Goal: Check status: Check status

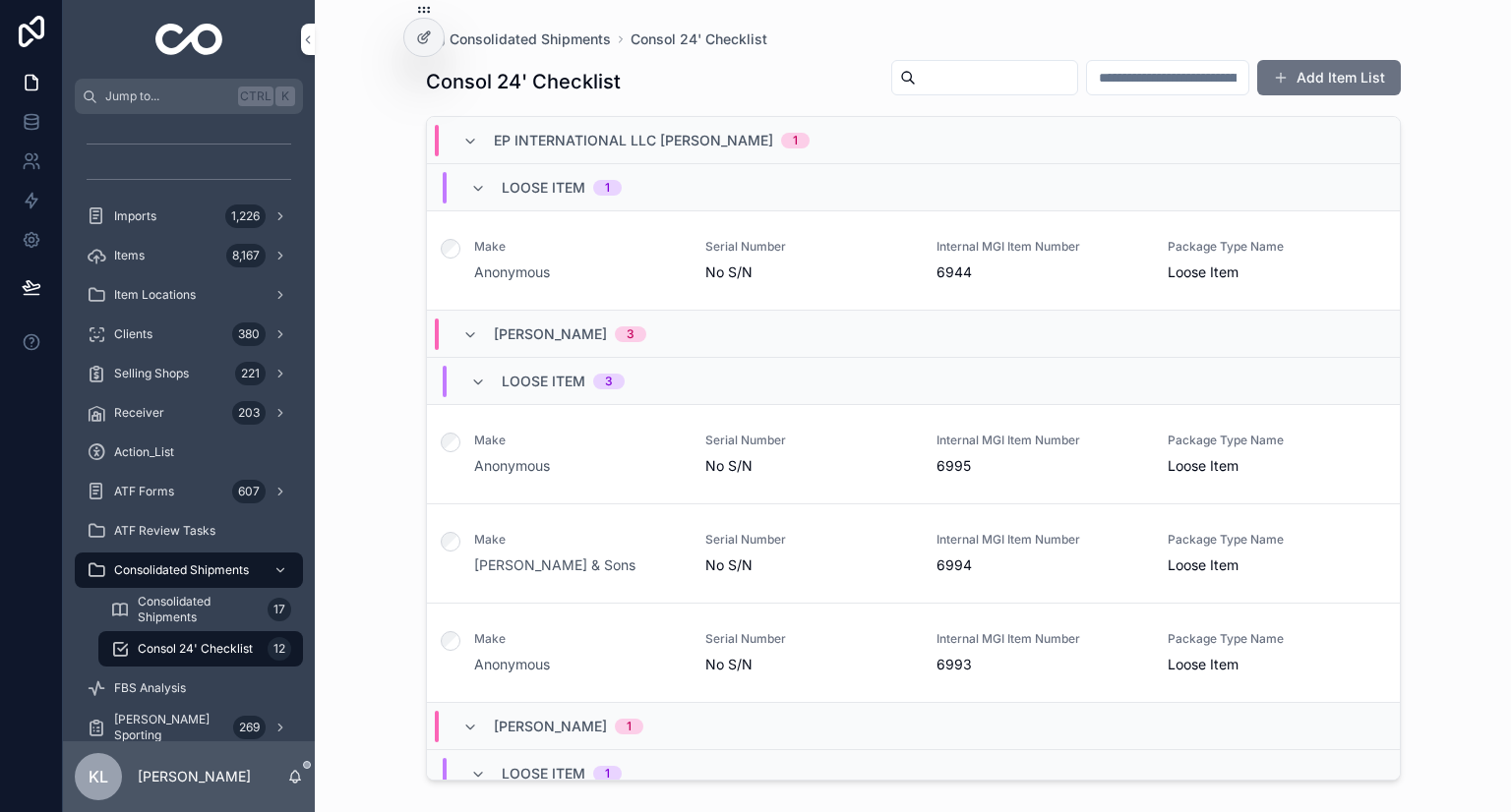
scroll to position [926, 0]
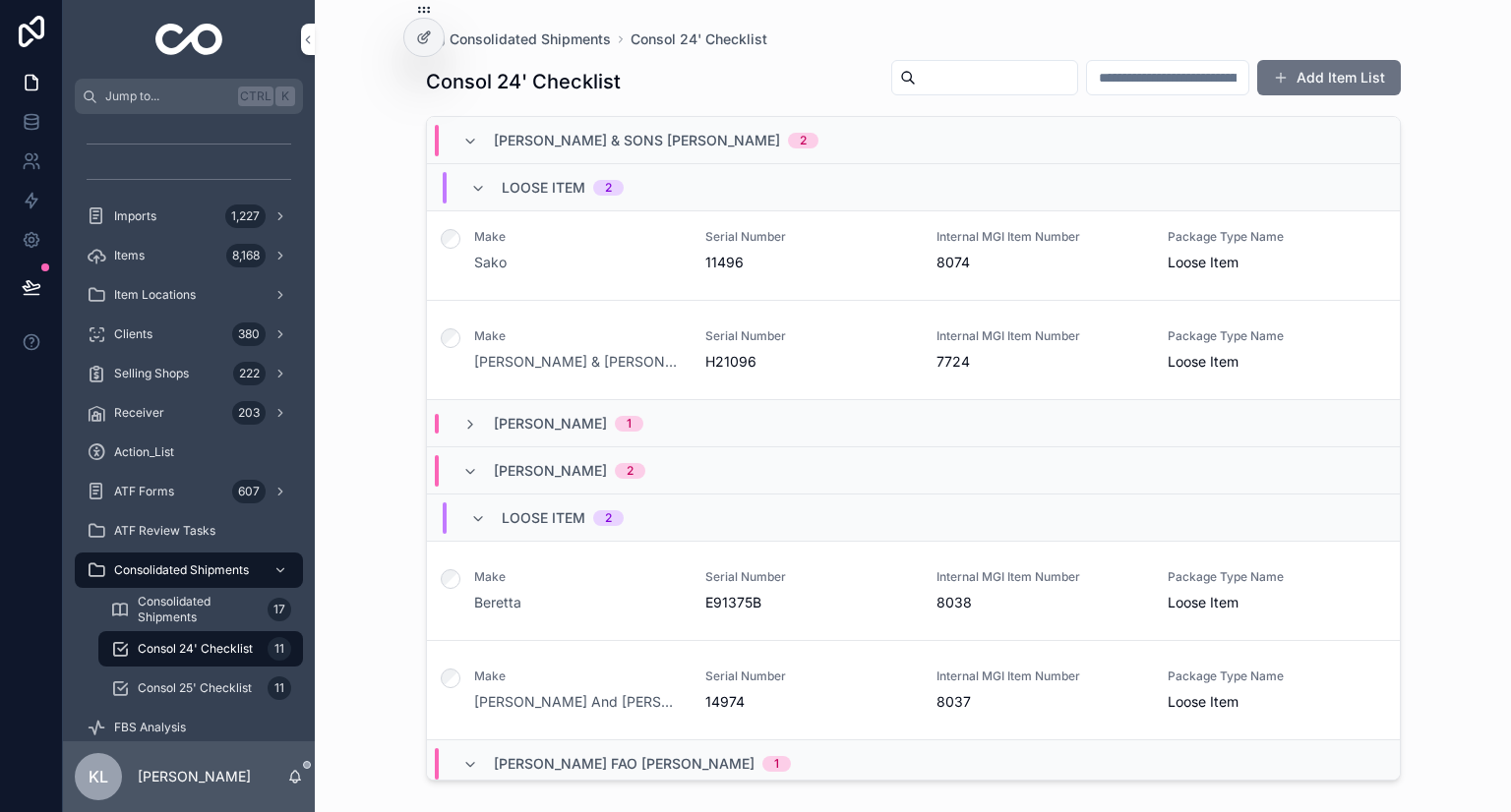
scroll to position [689, 0]
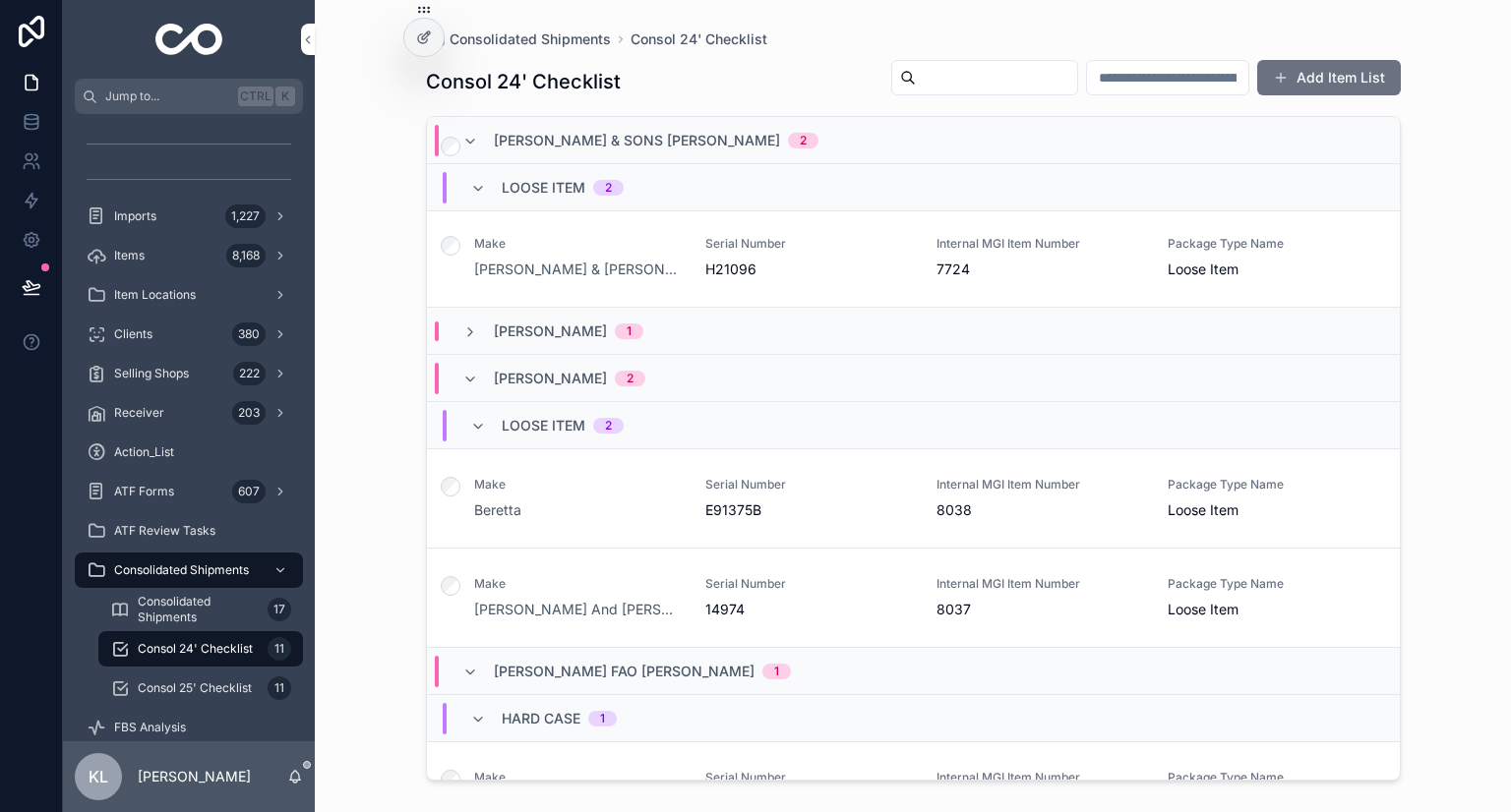
click at [833, 490] on span "Serial Number" at bounding box center [808, 484] width 207 height 16
click at [845, 593] on div "Serial Number 14974" at bounding box center [808, 598] width 207 height 43
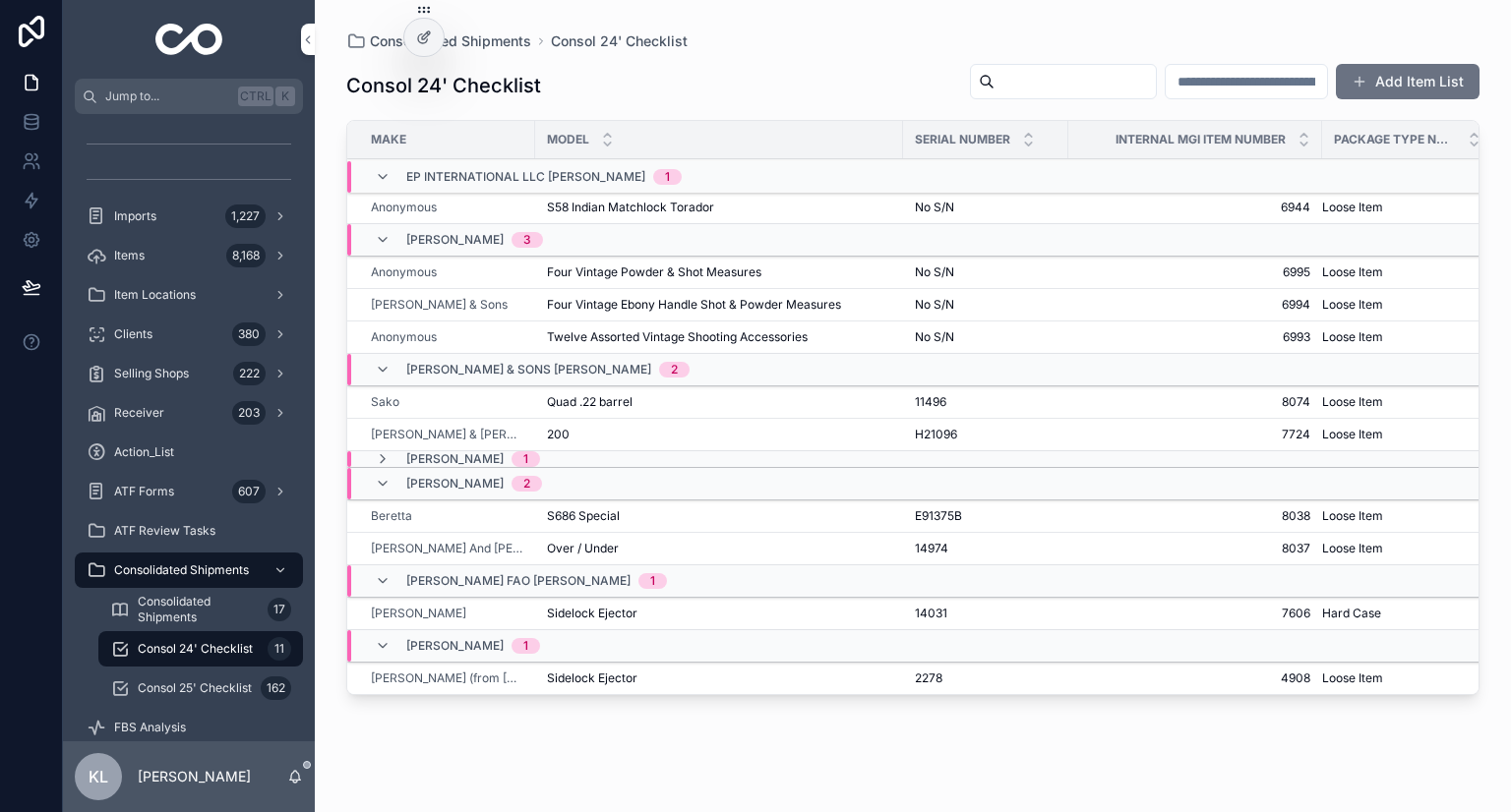
click at [691, 512] on div "S686 Special S686 Special" at bounding box center [718, 516] width 344 height 16
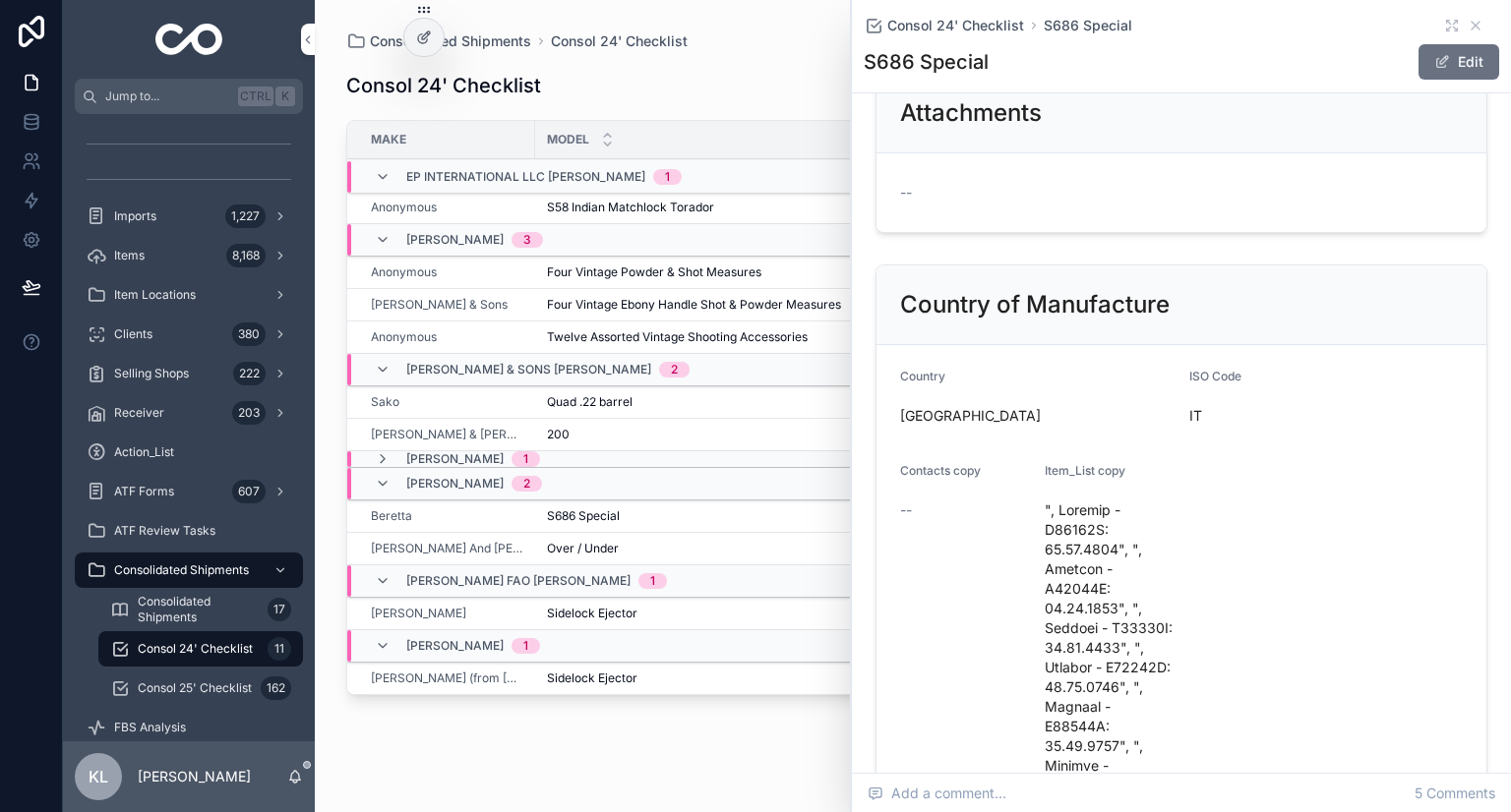
scroll to position [394, 0]
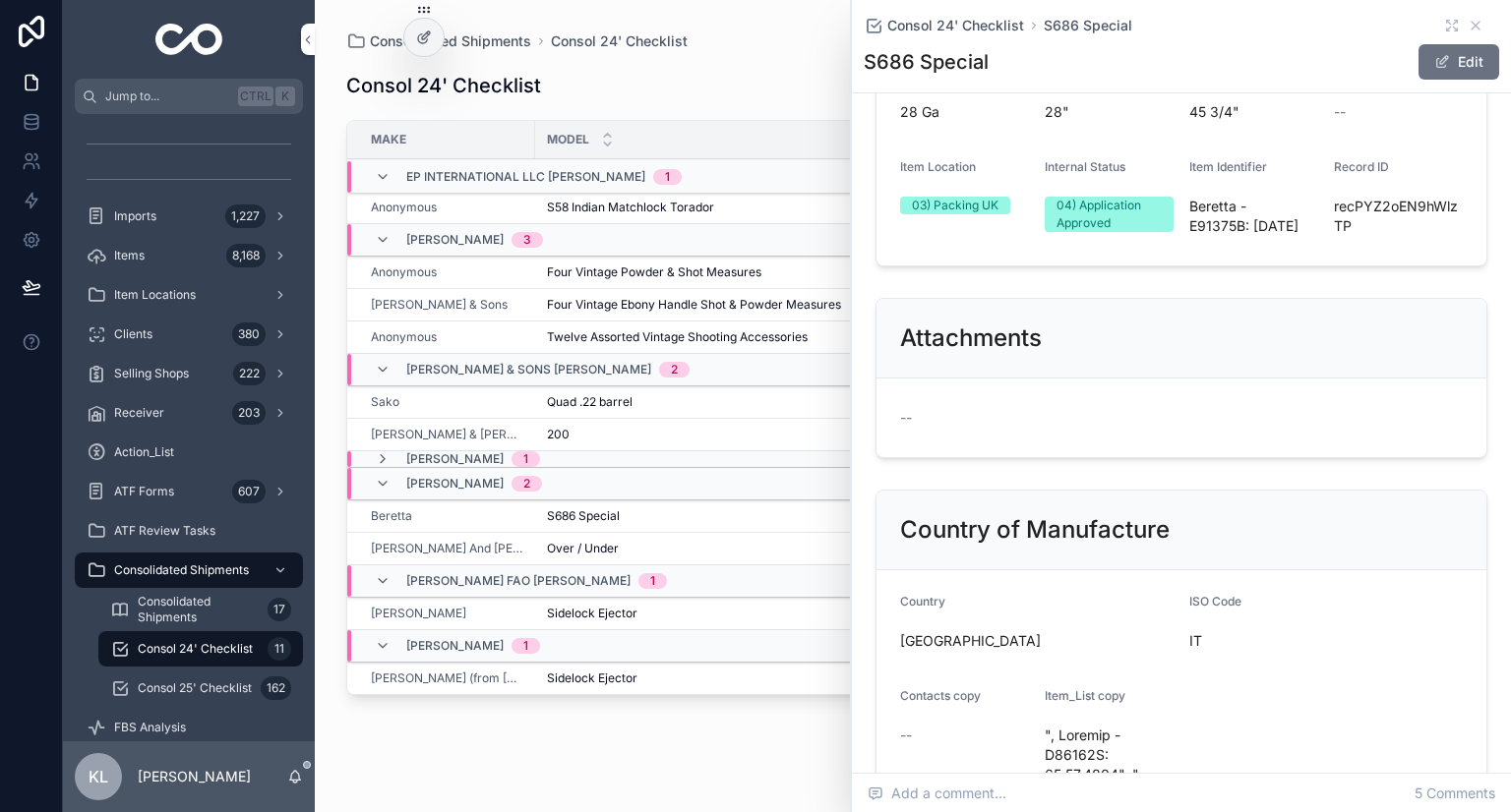
click at [670, 746] on div "Consol 24' Checklist Add Item List Make Model Serial Number Internal MGI Item N…" at bounding box center [913, 419] width 1133 height 737
click at [1468, 28] on icon "scrollable content" at bounding box center [1475, 26] width 16 height 16
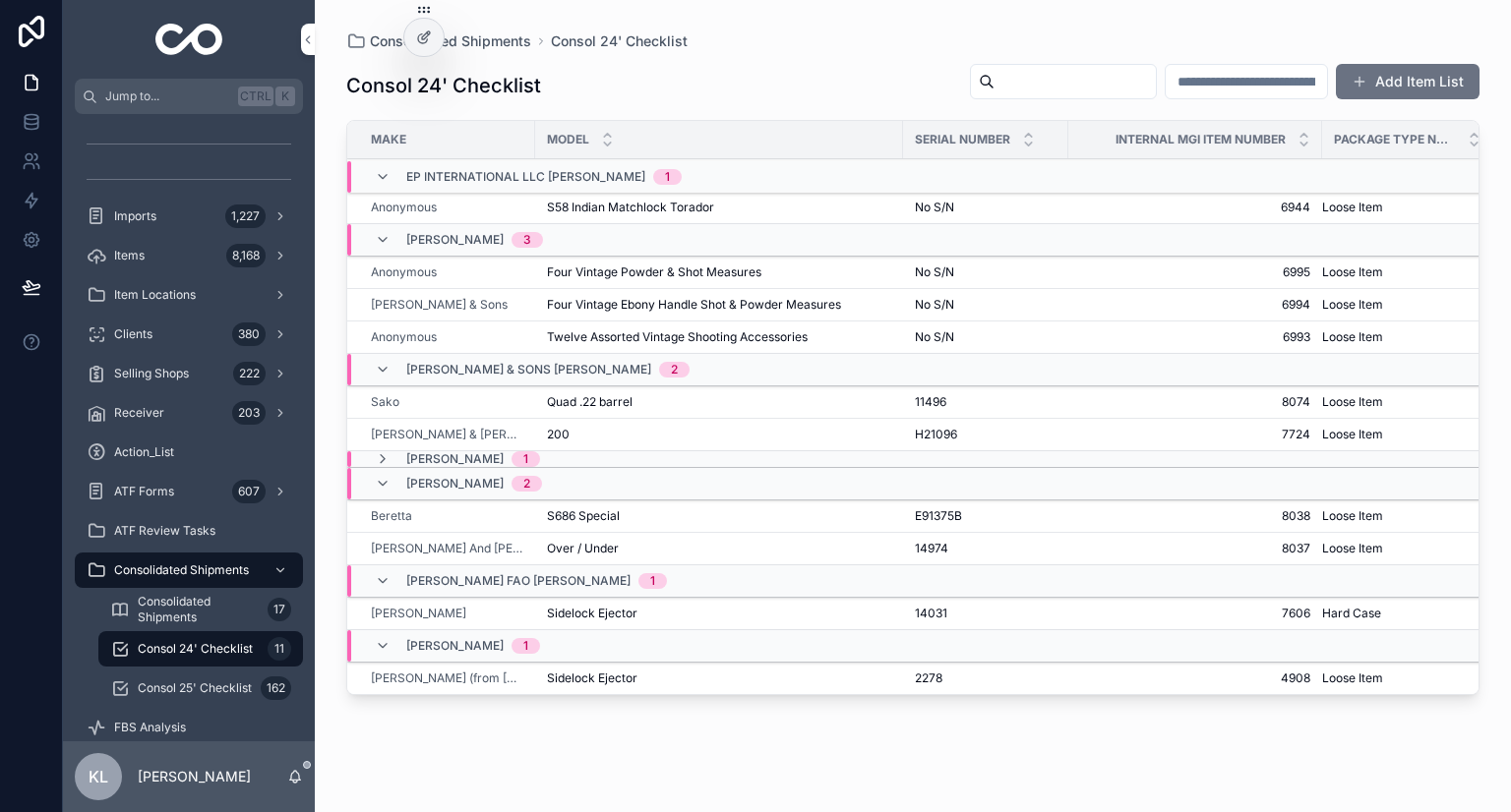
click at [653, 508] on div "S686 Special S686 Special" at bounding box center [718, 516] width 344 height 16
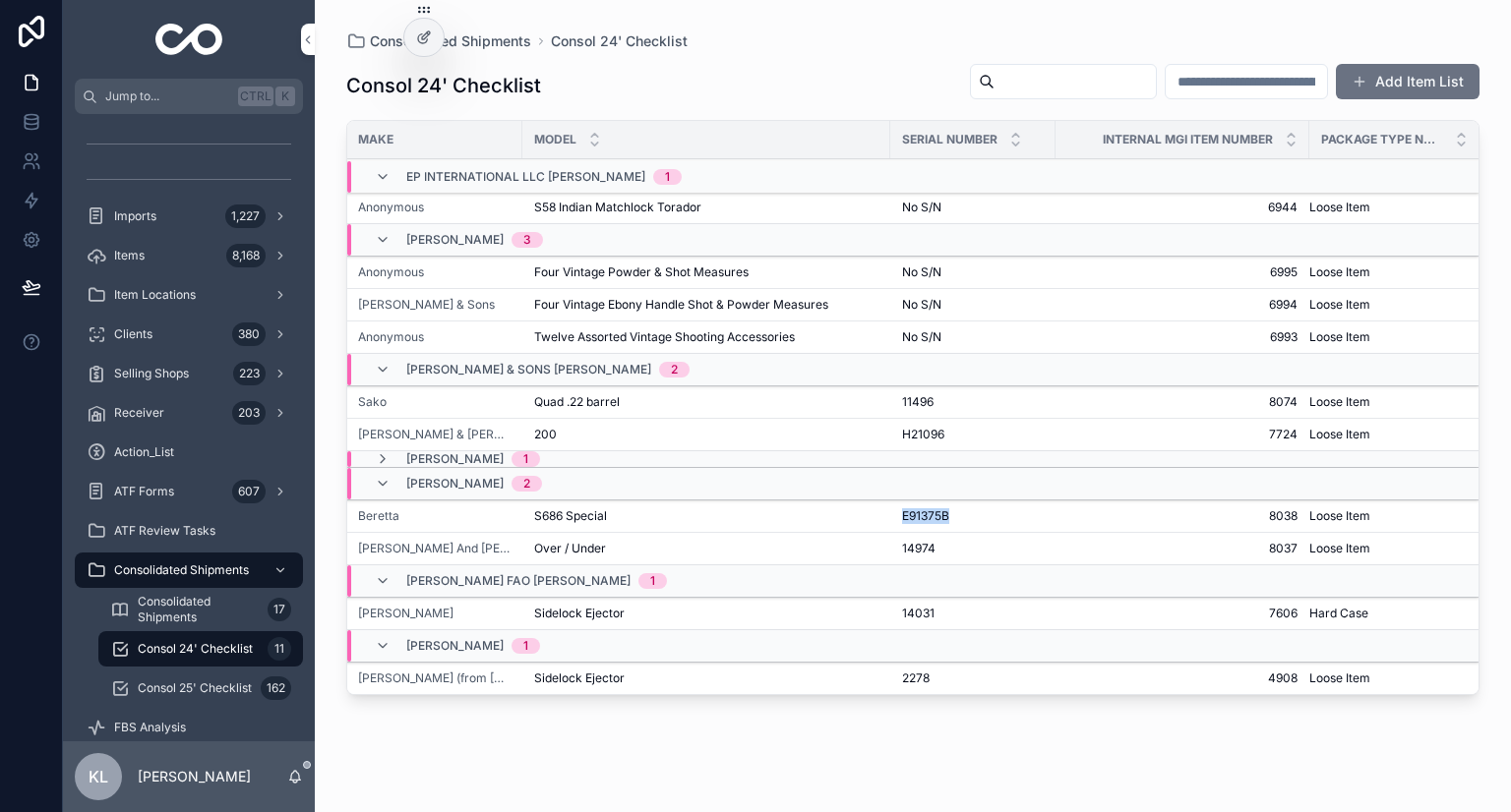
drag, startPoint x: 887, startPoint y: 515, endPoint x: 964, endPoint y: 516, distance: 77.0
click at [964, 516] on tr "Beretta S686 Special S686 Special E91375B E91375B 8038 8038 Loose Item Loose It…" at bounding box center [907, 516] width 1145 height 33
click at [0, 0] on icon "scrollable content" at bounding box center [0, 0] width 0 height 0
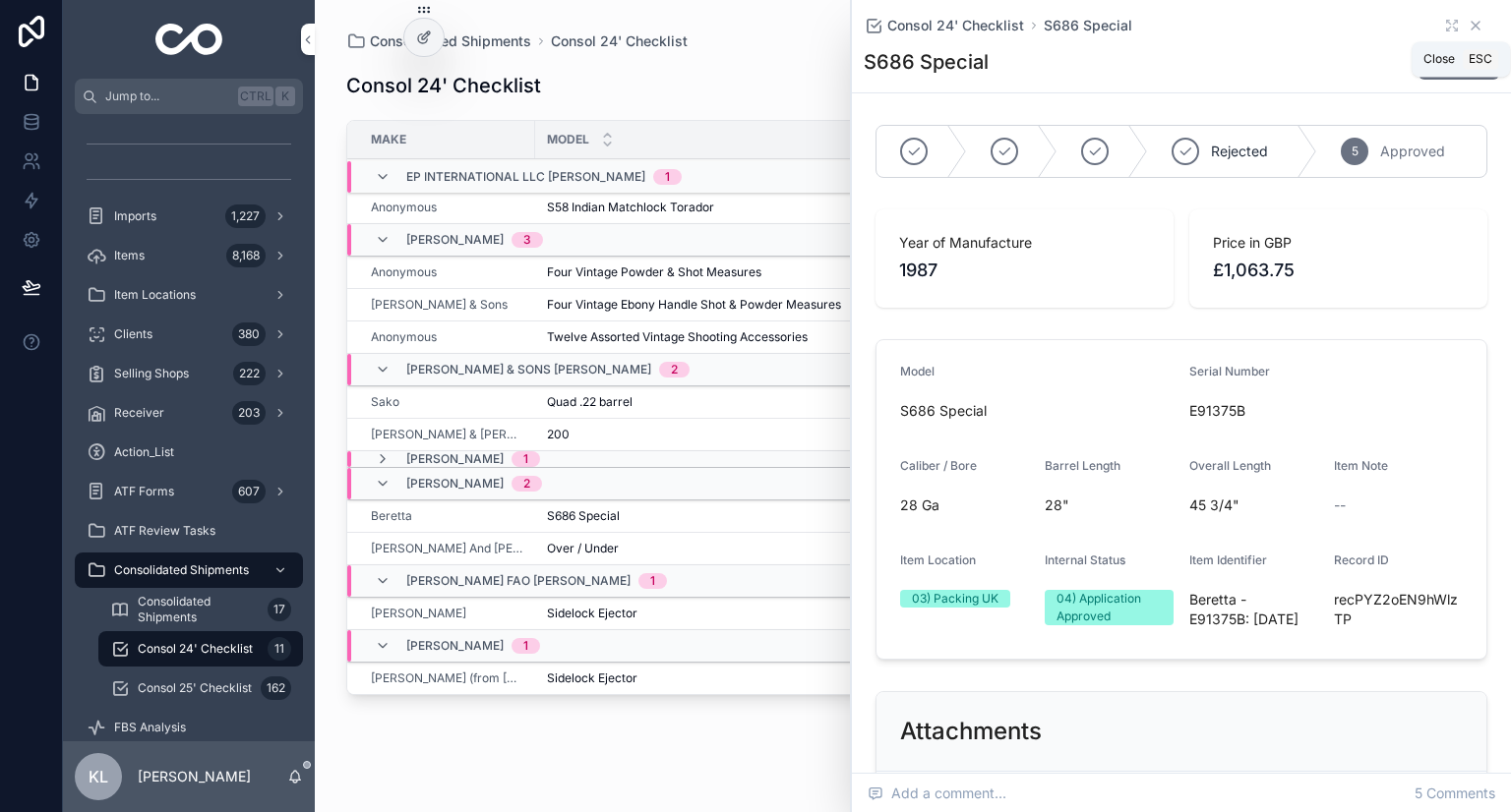
click at [1468, 21] on icon "scrollable content" at bounding box center [1475, 26] width 16 height 16
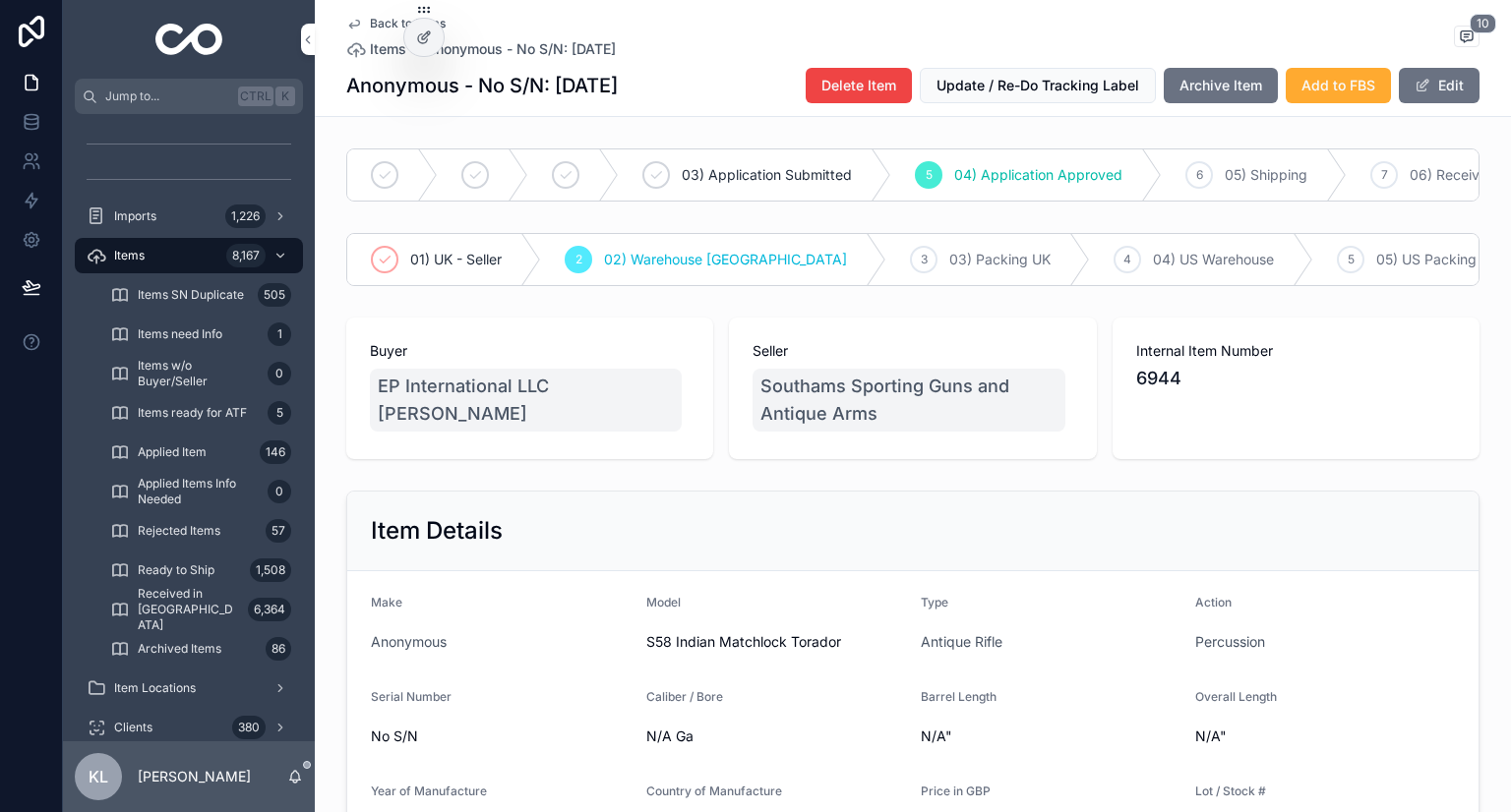
scroll to position [590, 0]
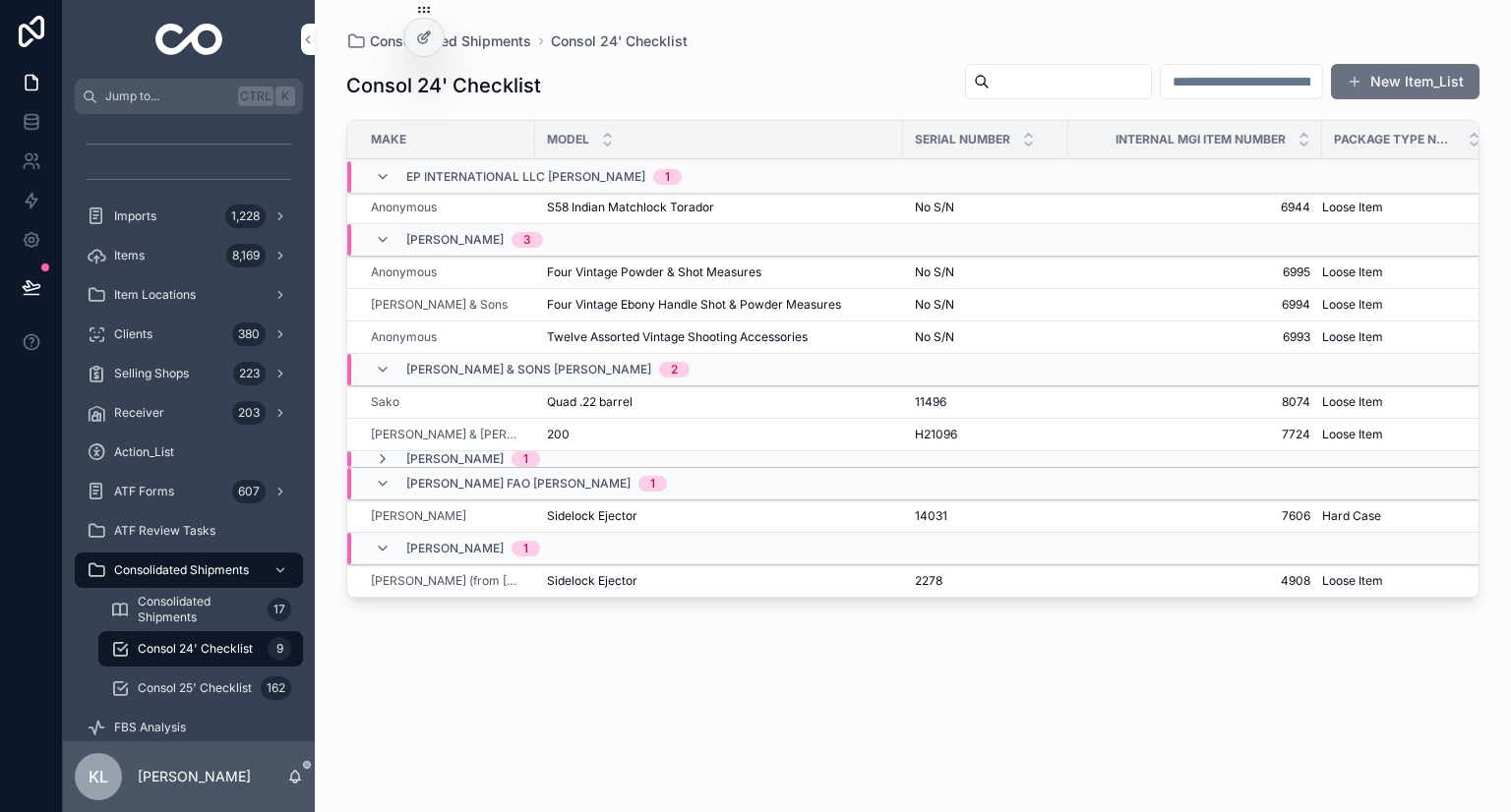
scroll to position [0, 13]
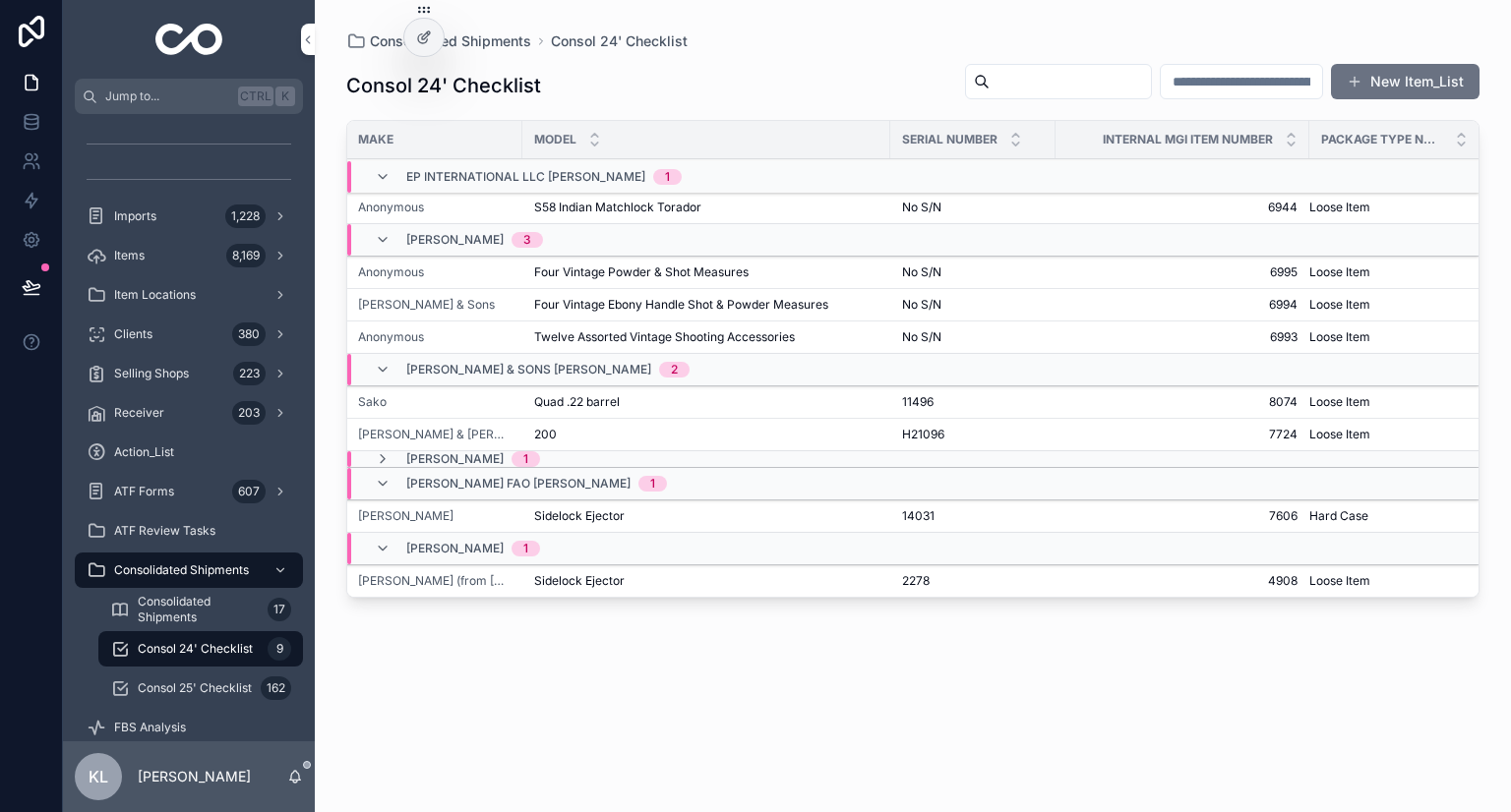
click at [654, 515] on div "Sidelock Ejector Sidelock Ejector" at bounding box center [706, 516] width 344 height 16
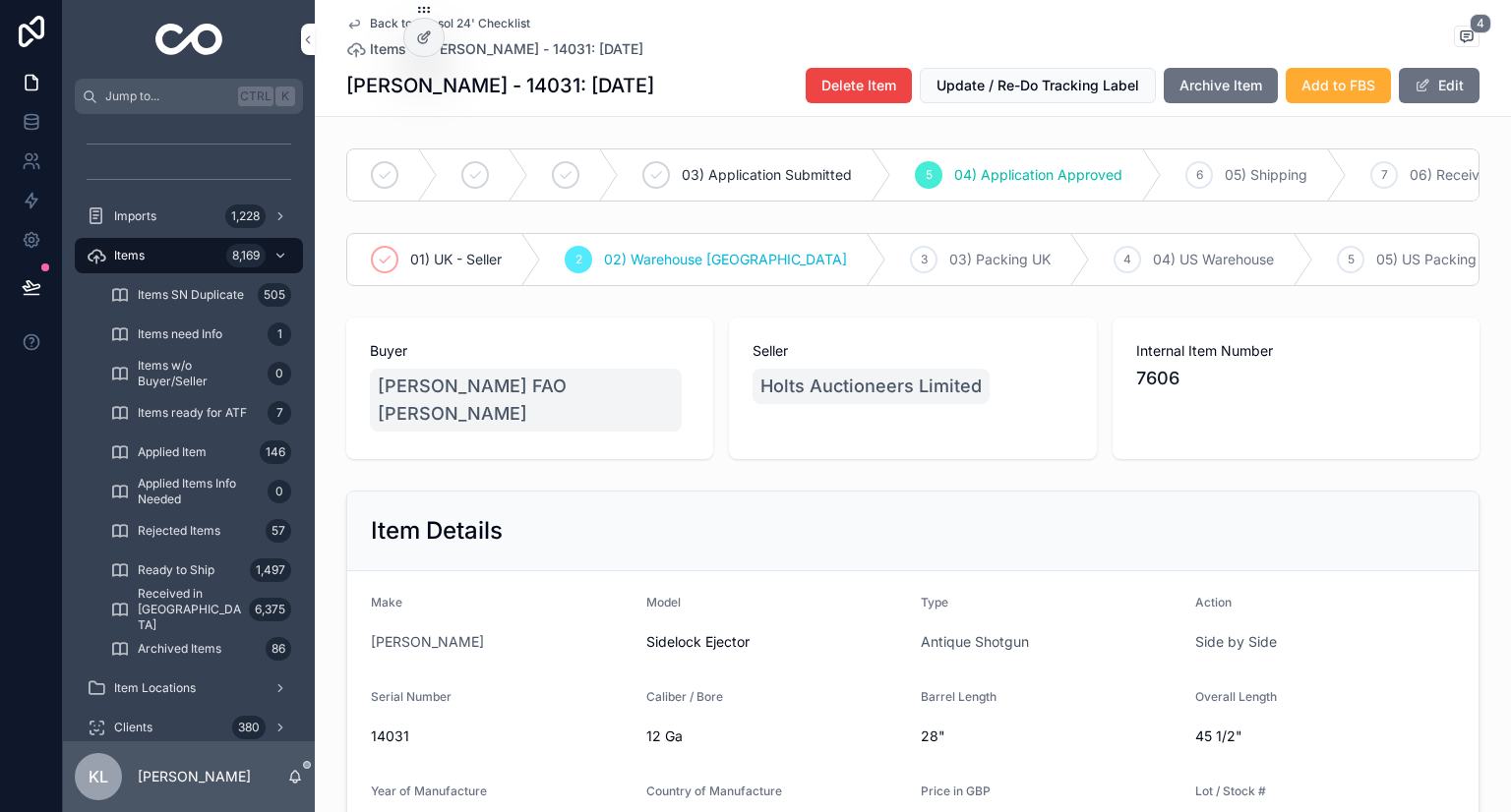
click at [1143, 393] on span "7606" at bounding box center [1296, 379] width 320 height 28
click at [1142, 393] on span "7606" at bounding box center [1296, 379] width 320 height 28
copy span "7606"
click at [217, 563] on div "Ready to Ship 1,497" at bounding box center [200, 570] width 181 height 32
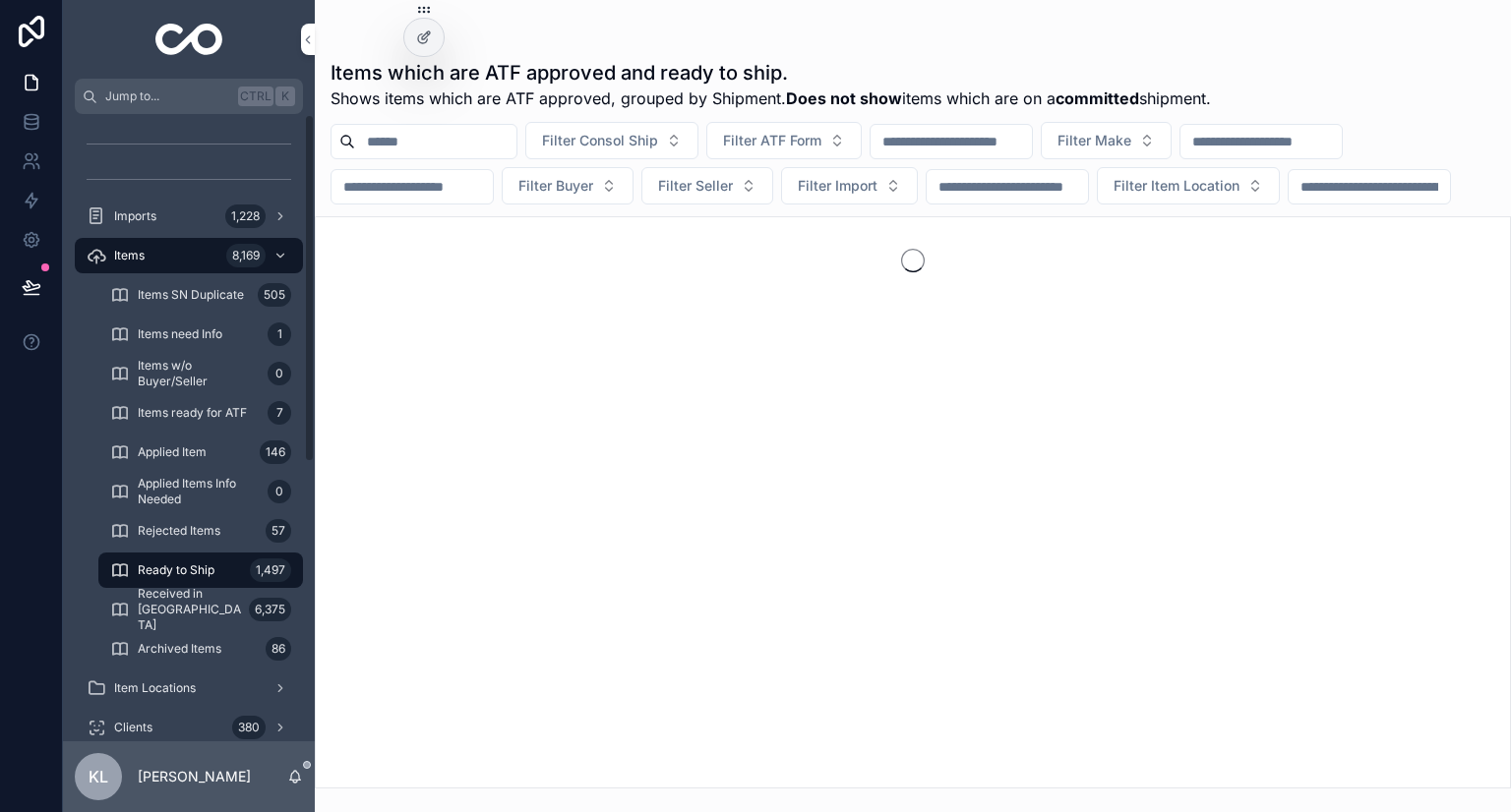
click at [1288, 200] on input "scrollable content" at bounding box center [1368, 186] width 161 height 28
paste input "****"
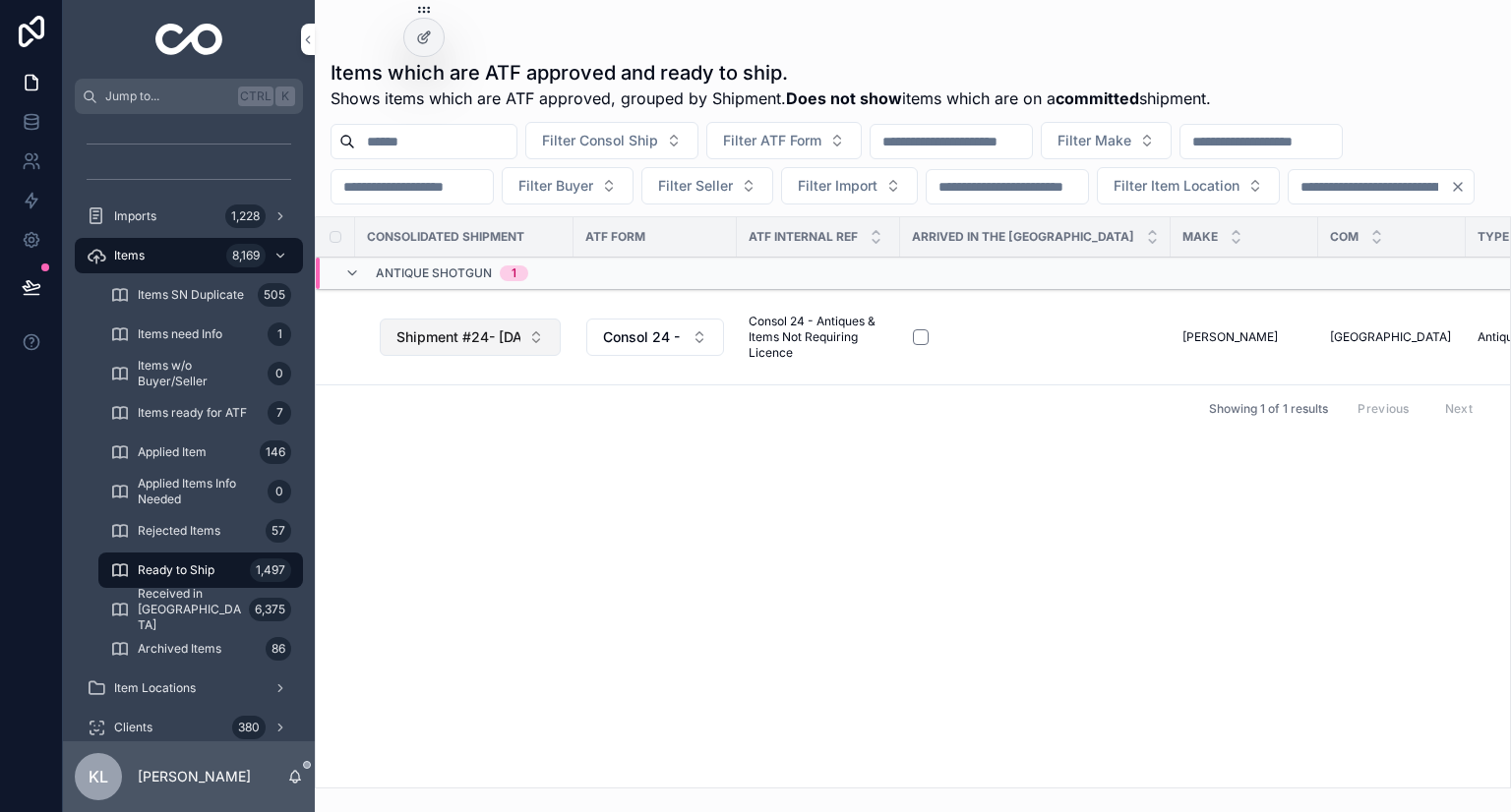
type input "****"
click at [494, 347] on span "Shipment #24- Sep'25" at bounding box center [459, 337] width 124 height 20
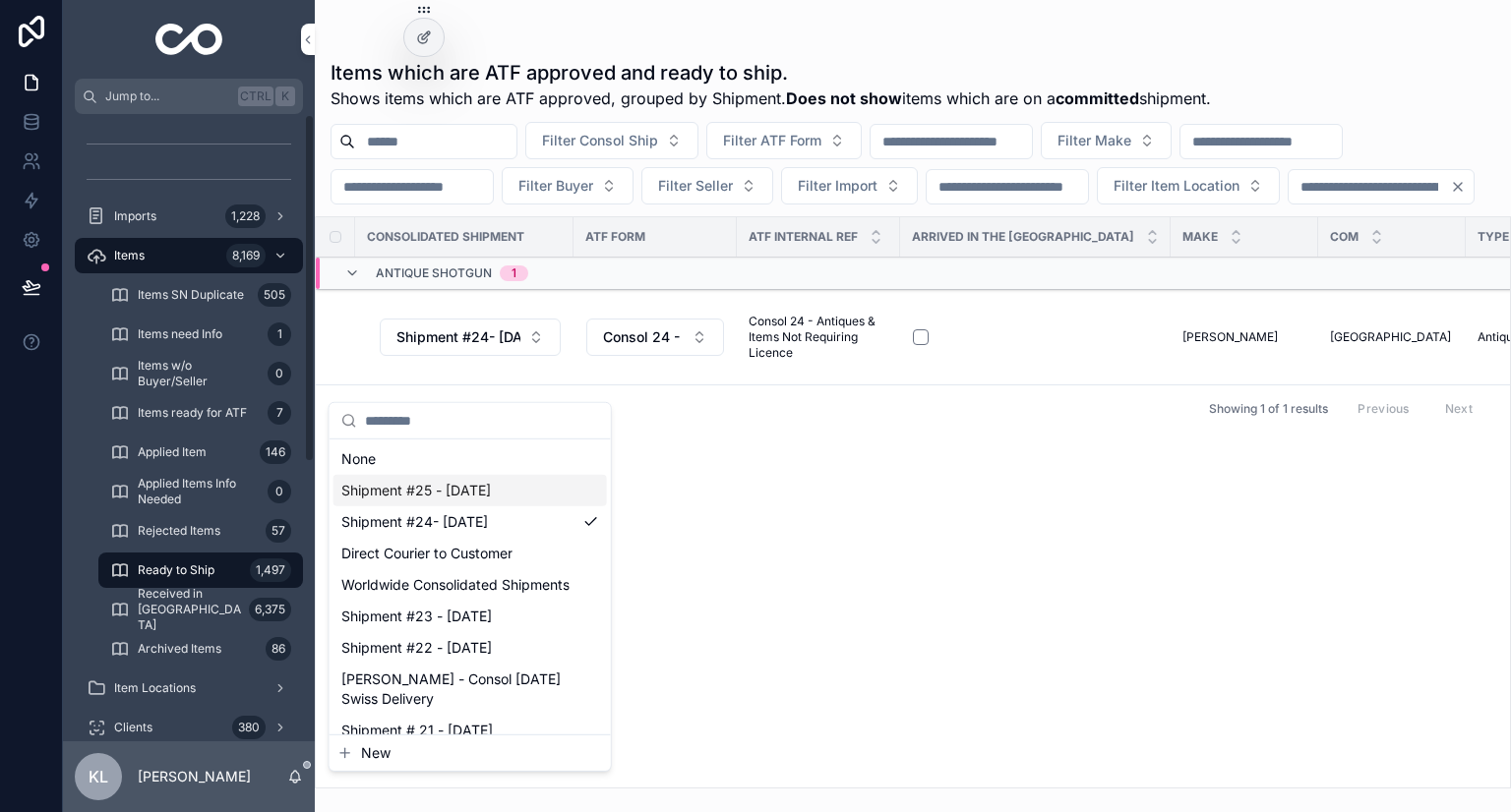
drag, startPoint x: 439, startPoint y: 493, endPoint x: 462, endPoint y: 513, distance: 30.5
click at [439, 493] on span "Shipment #25 - [DATE]" at bounding box center [416, 490] width 149 height 20
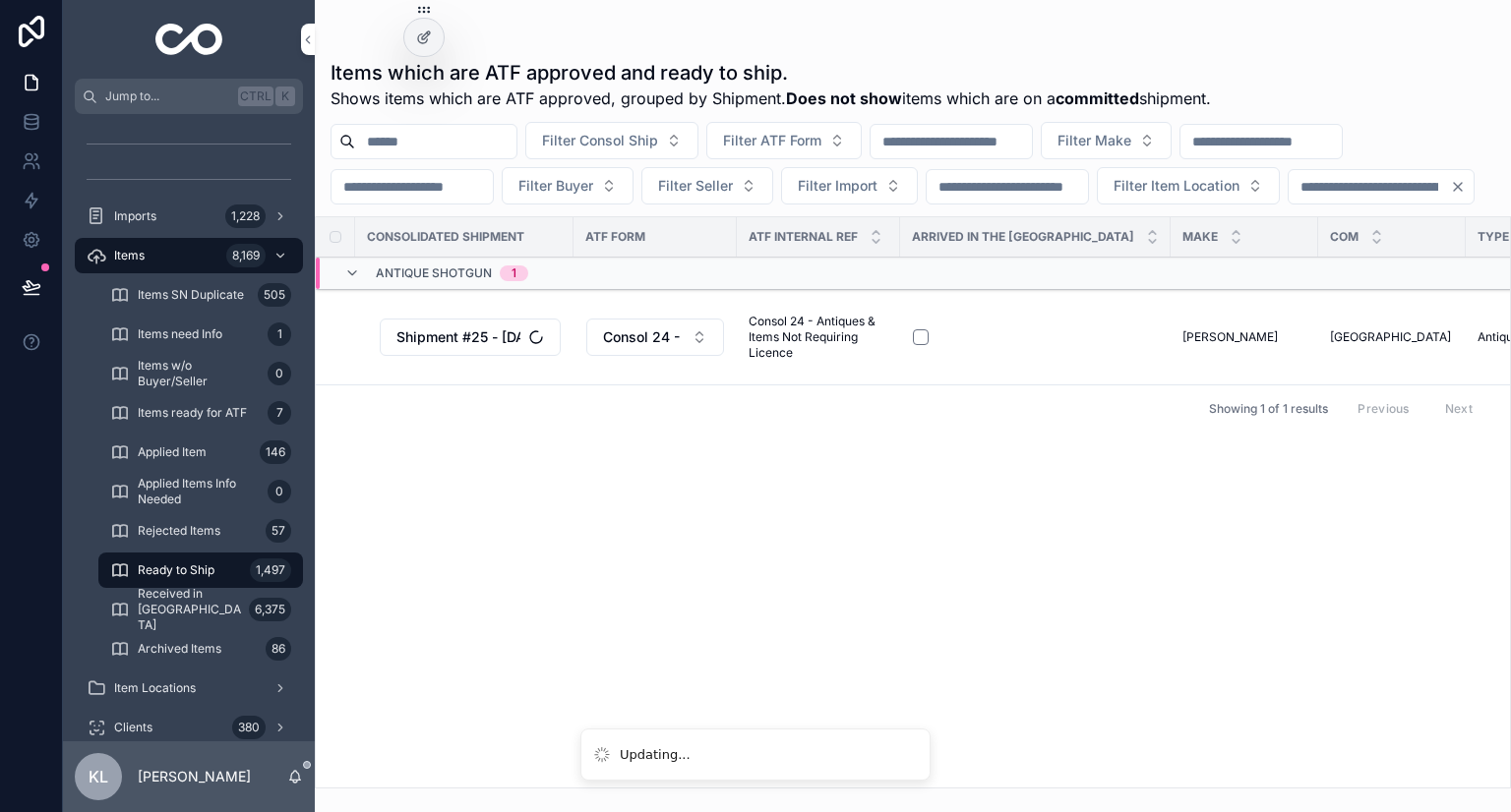
click at [657, 514] on div "Consolidated Shipment ATF Form ATF Internal Ref Arrived in the US Make COM Type…" at bounding box center [913, 502] width 1194 height 570
click at [686, 595] on div "Consolidated Shipment ATF Form ATF Internal Ref Arrived in the US Make COM Type…" at bounding box center [913, 502] width 1194 height 570
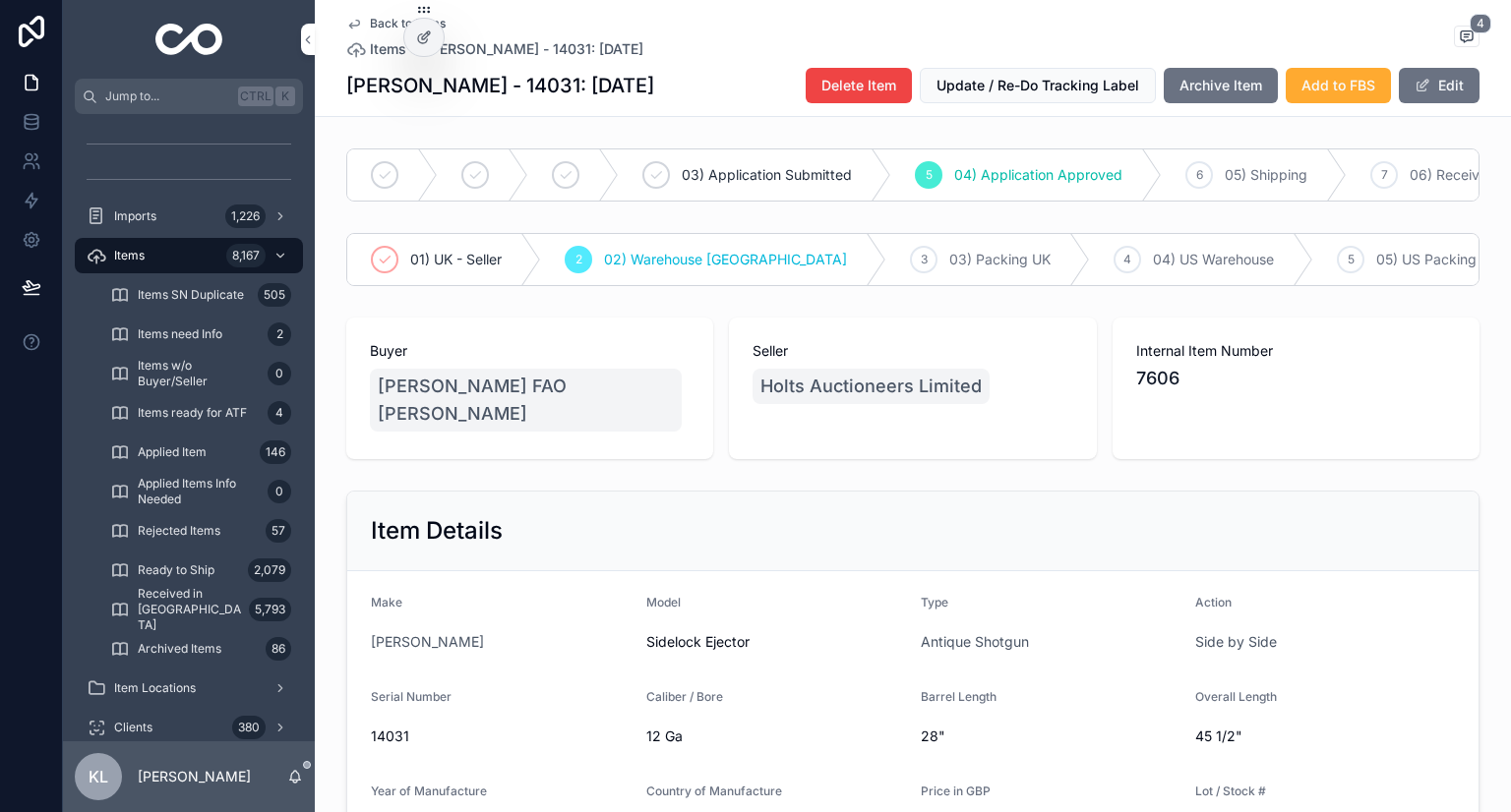
scroll to position [984, 0]
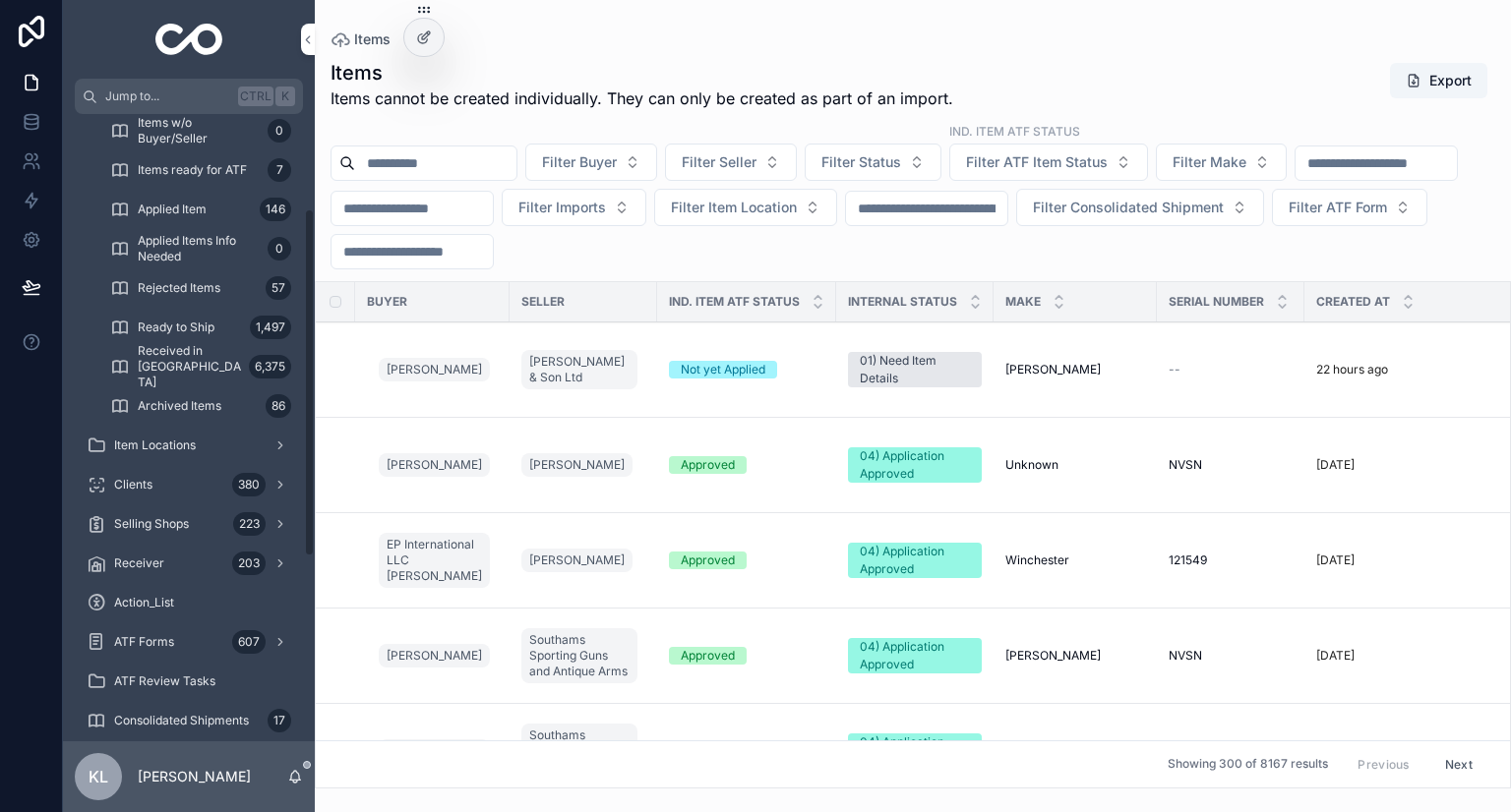
scroll to position [501, 0]
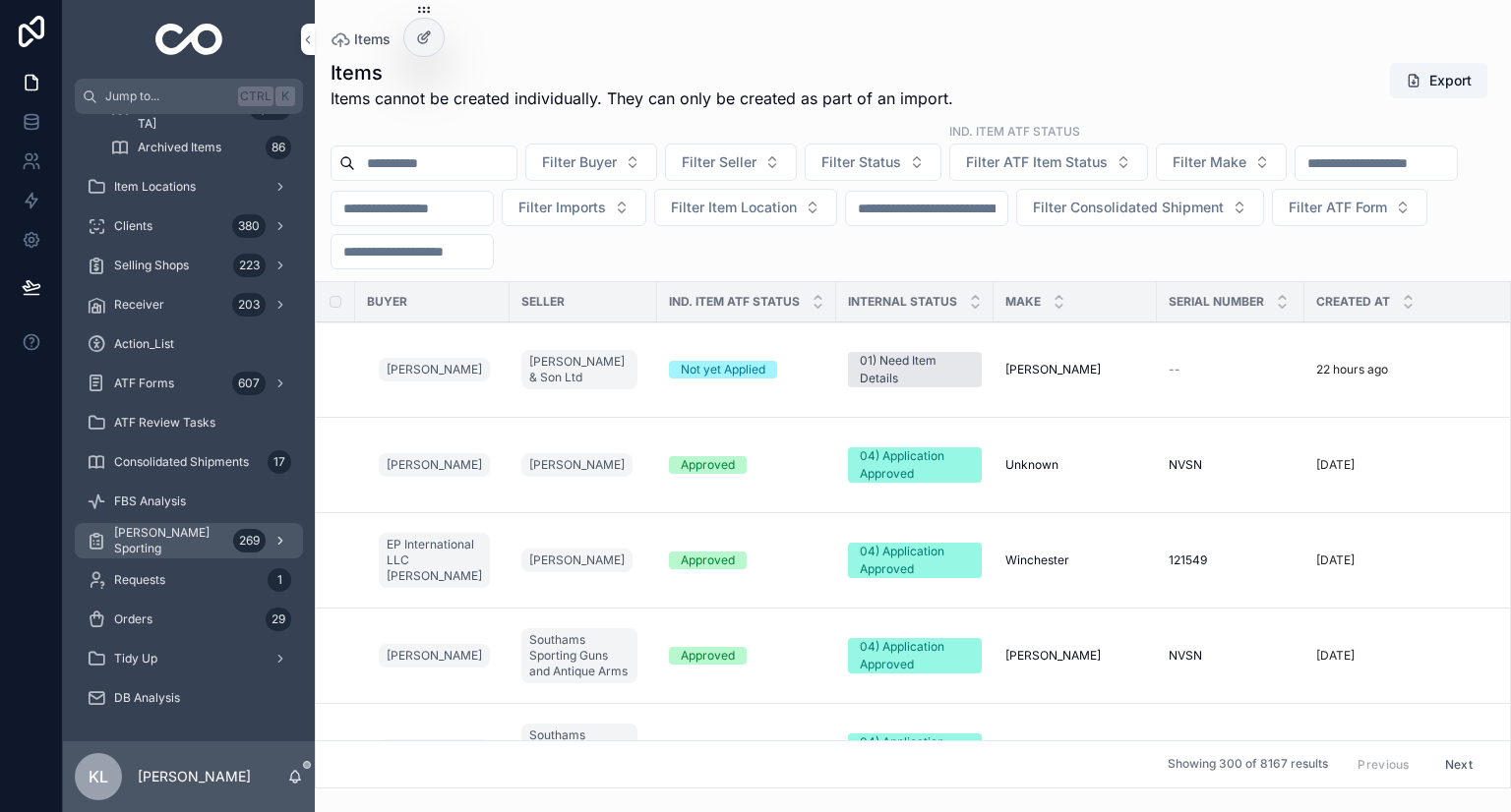
click at [187, 543] on span "[PERSON_NAME] Sporting" at bounding box center [170, 541] width 112 height 32
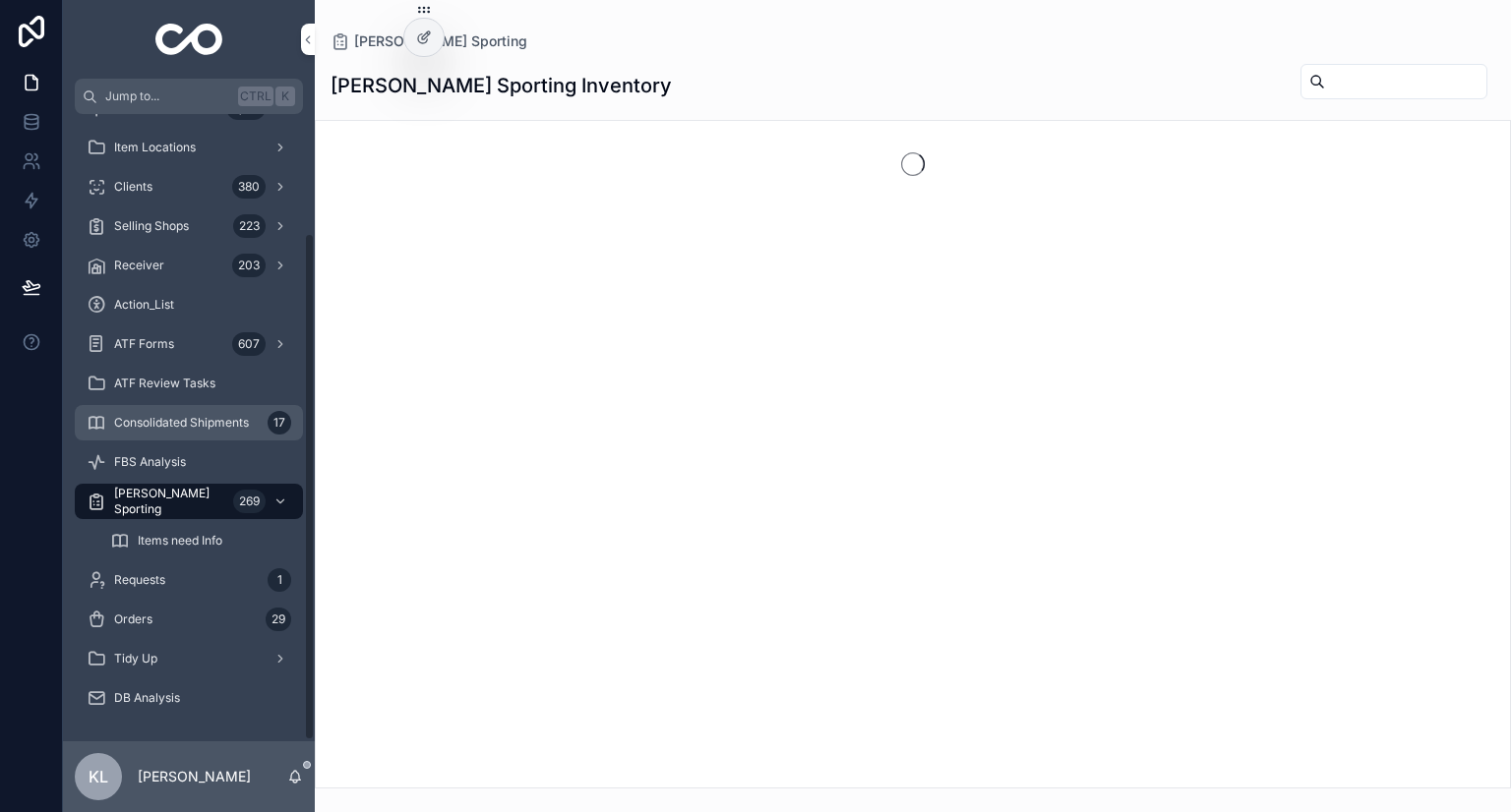
click at [208, 418] on span "Consolidated Shipments" at bounding box center [182, 423] width 135 height 16
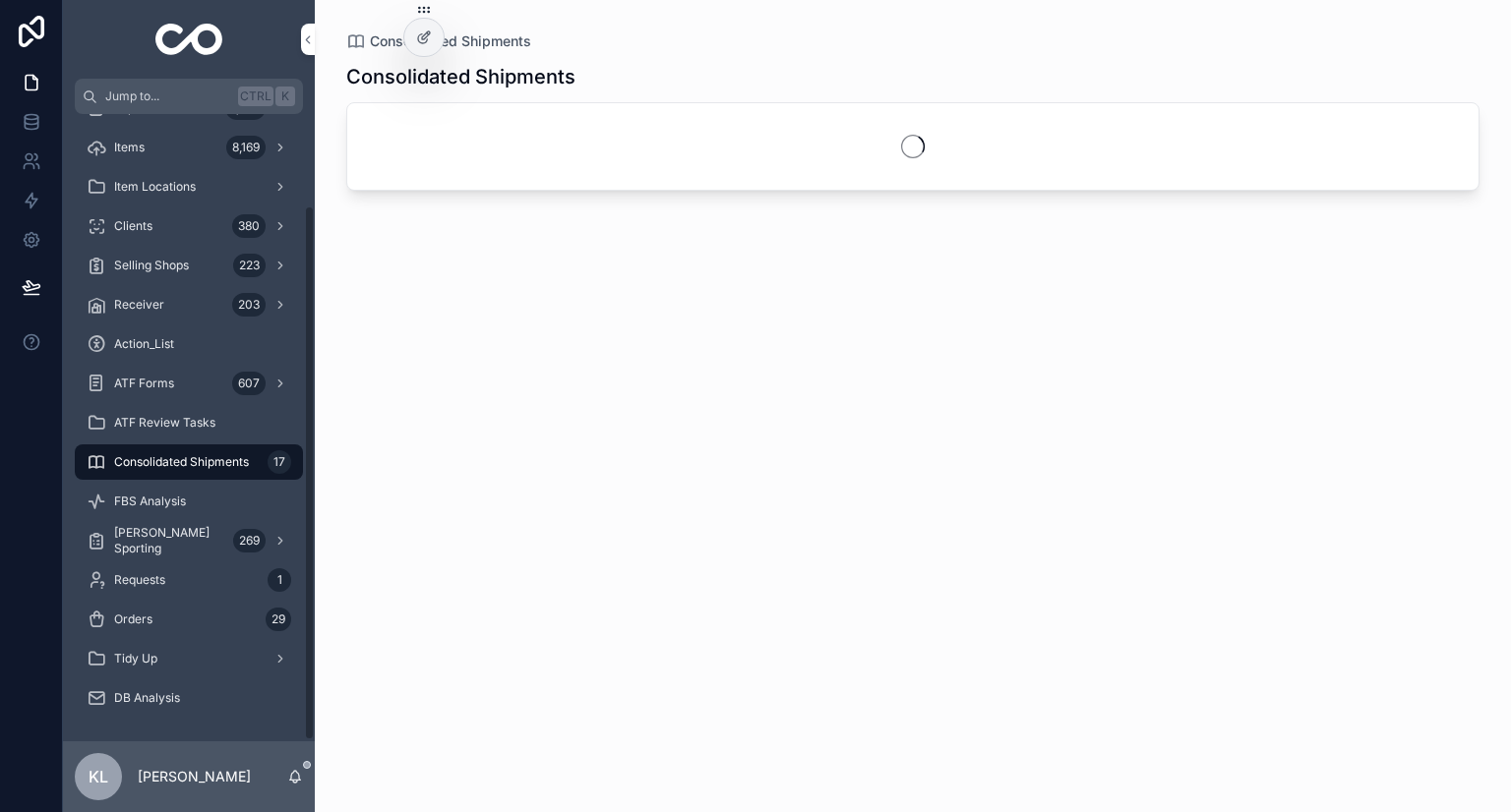
scroll to position [109, 0]
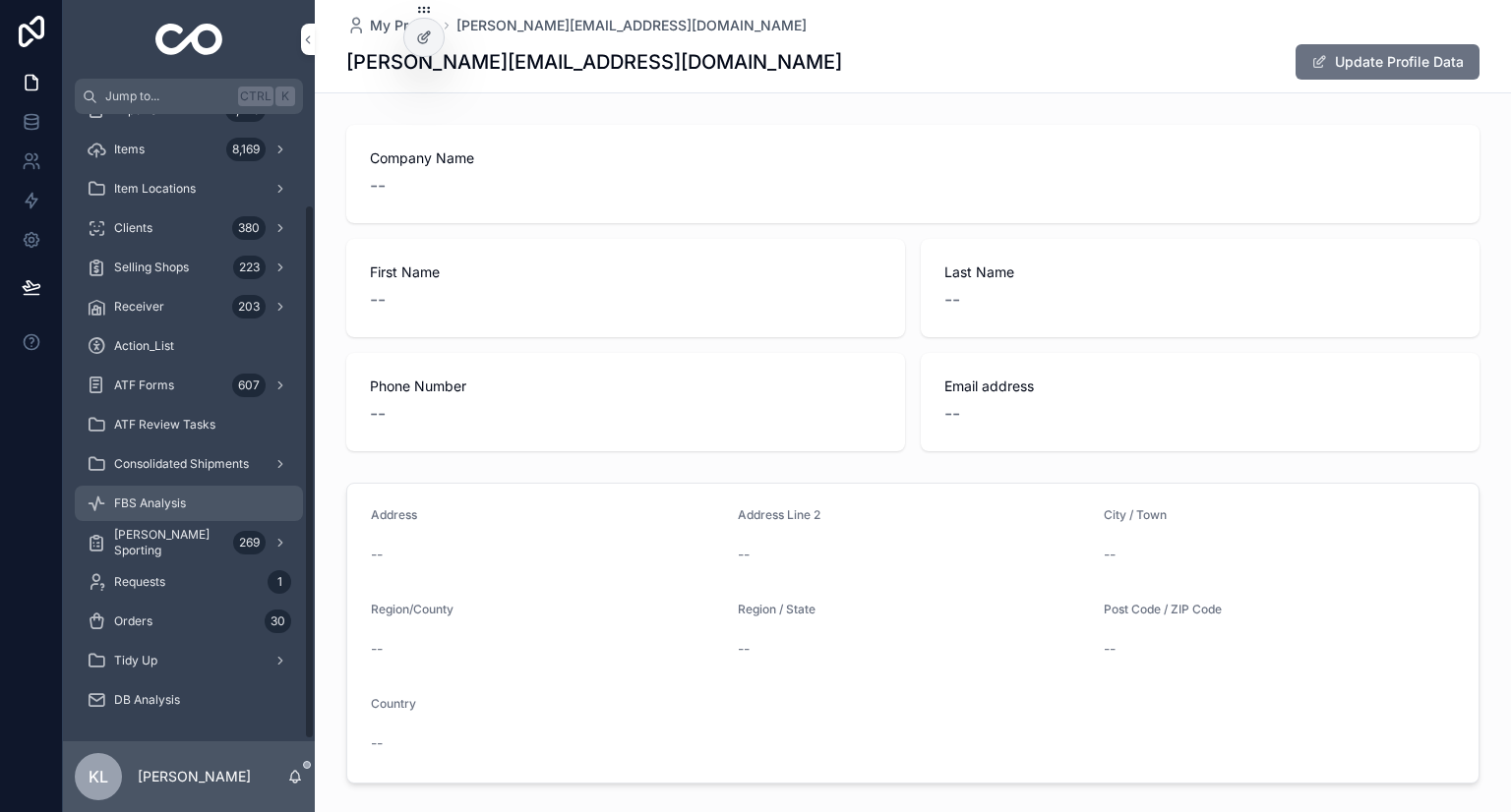
scroll to position [109, 0]
click at [203, 448] on div "Consolidated Shipments" at bounding box center [189, 462] width 204 height 32
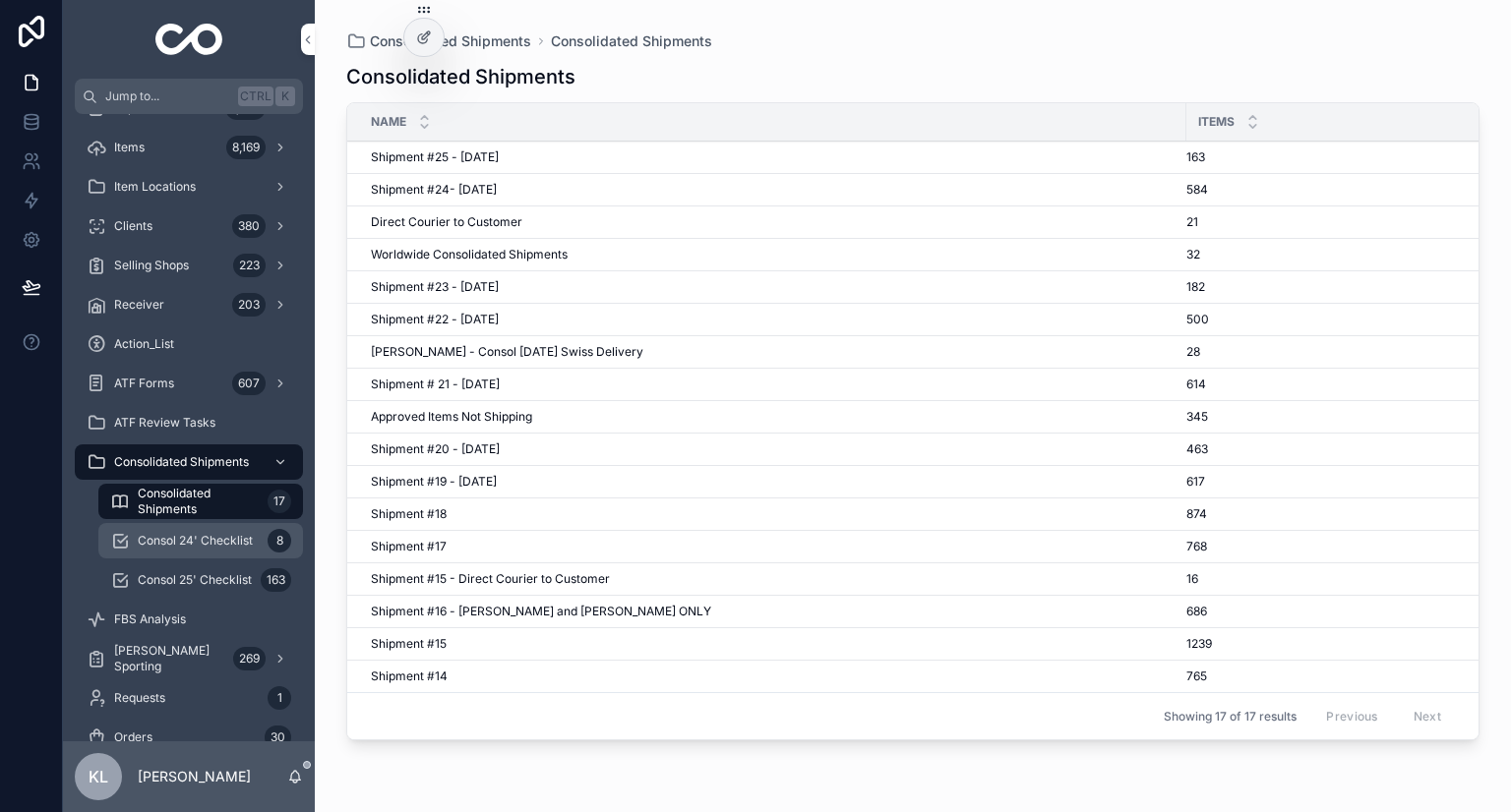
click at [254, 543] on div "Consol 24' Checklist 8" at bounding box center [200, 541] width 181 height 32
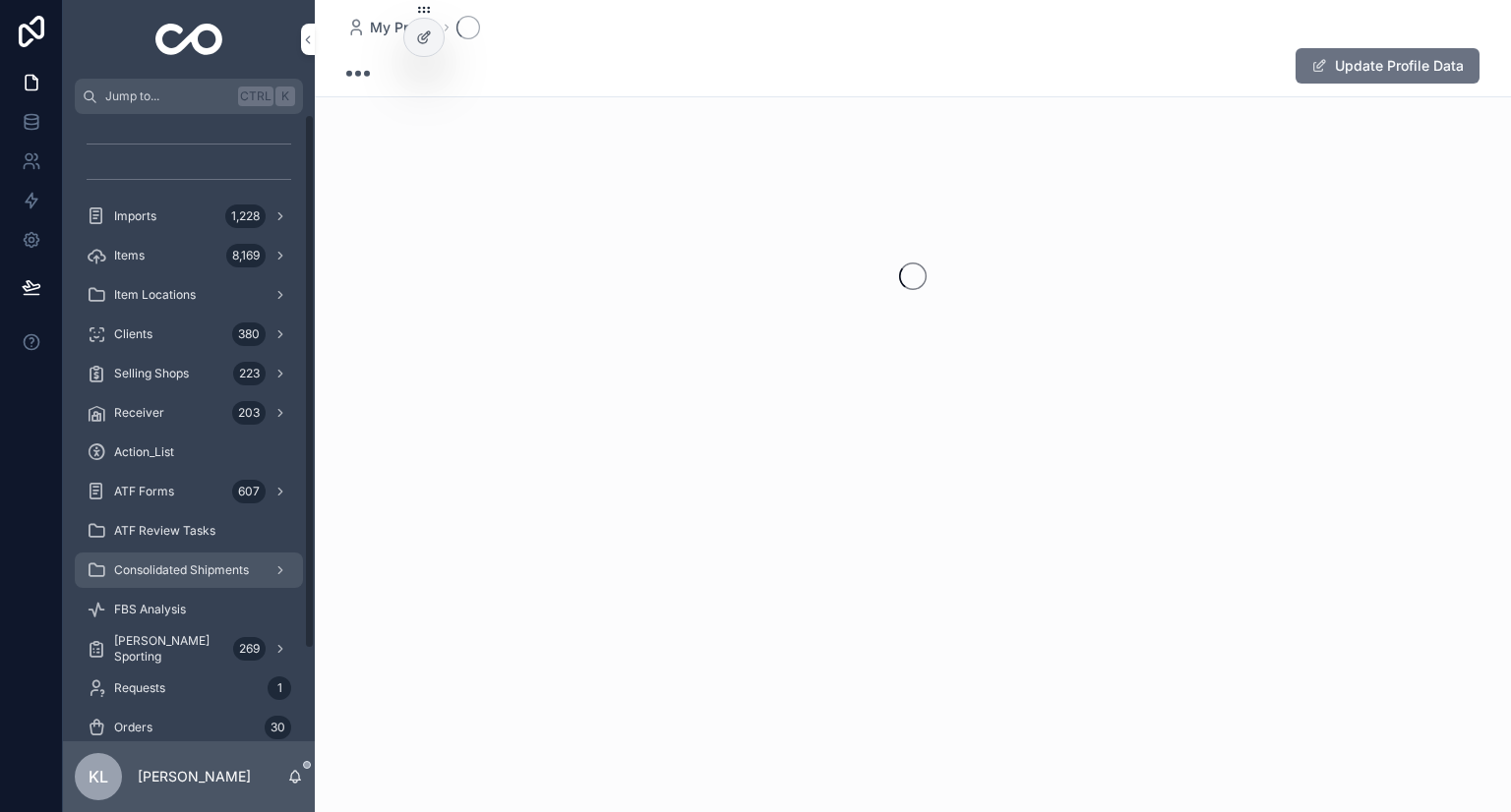
click at [280, 571] on icon "scrollable content" at bounding box center [280, 570] width 4 height 7
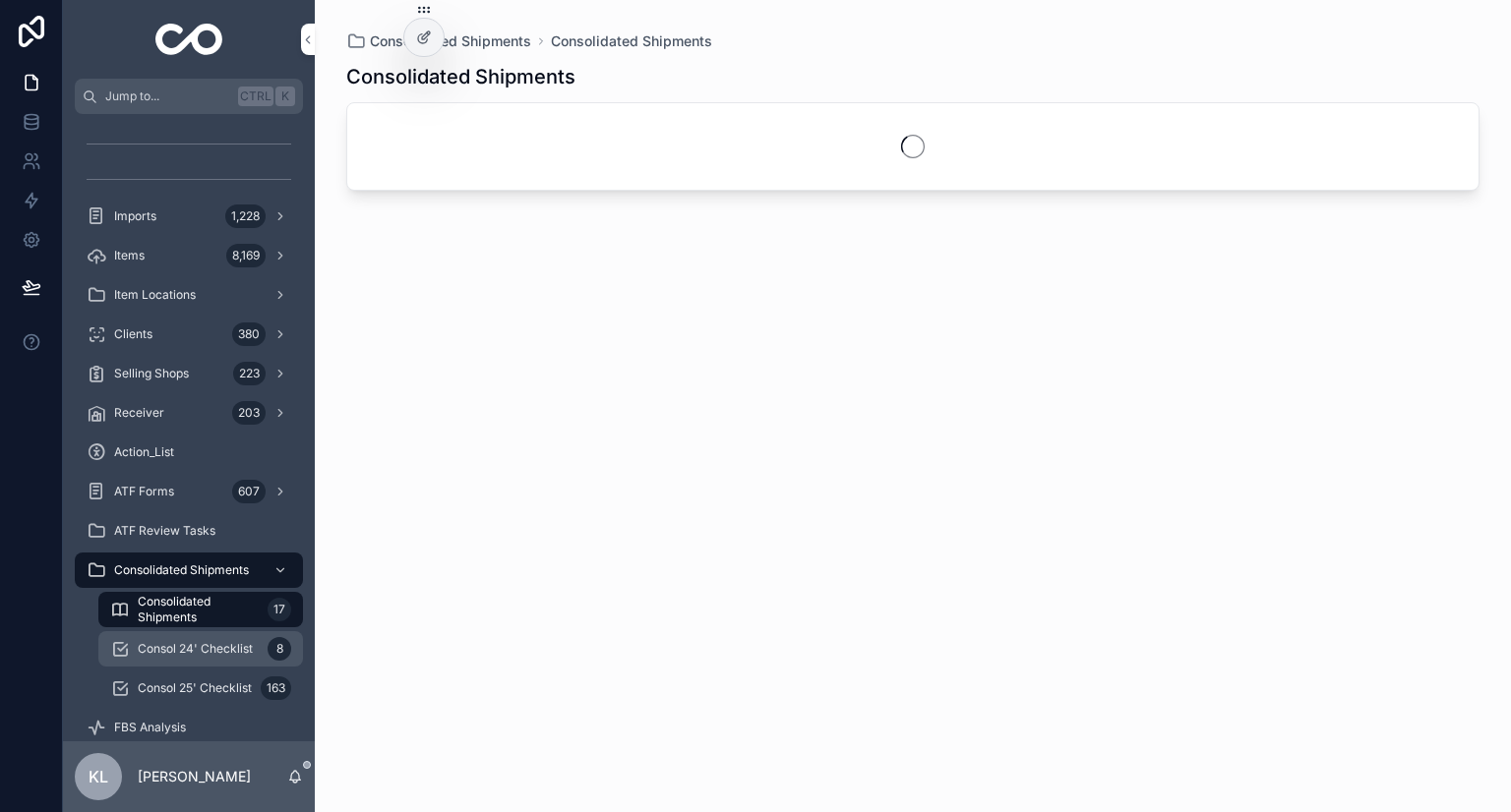
click at [248, 654] on span "Consol 24' Checklist" at bounding box center [195, 649] width 115 height 16
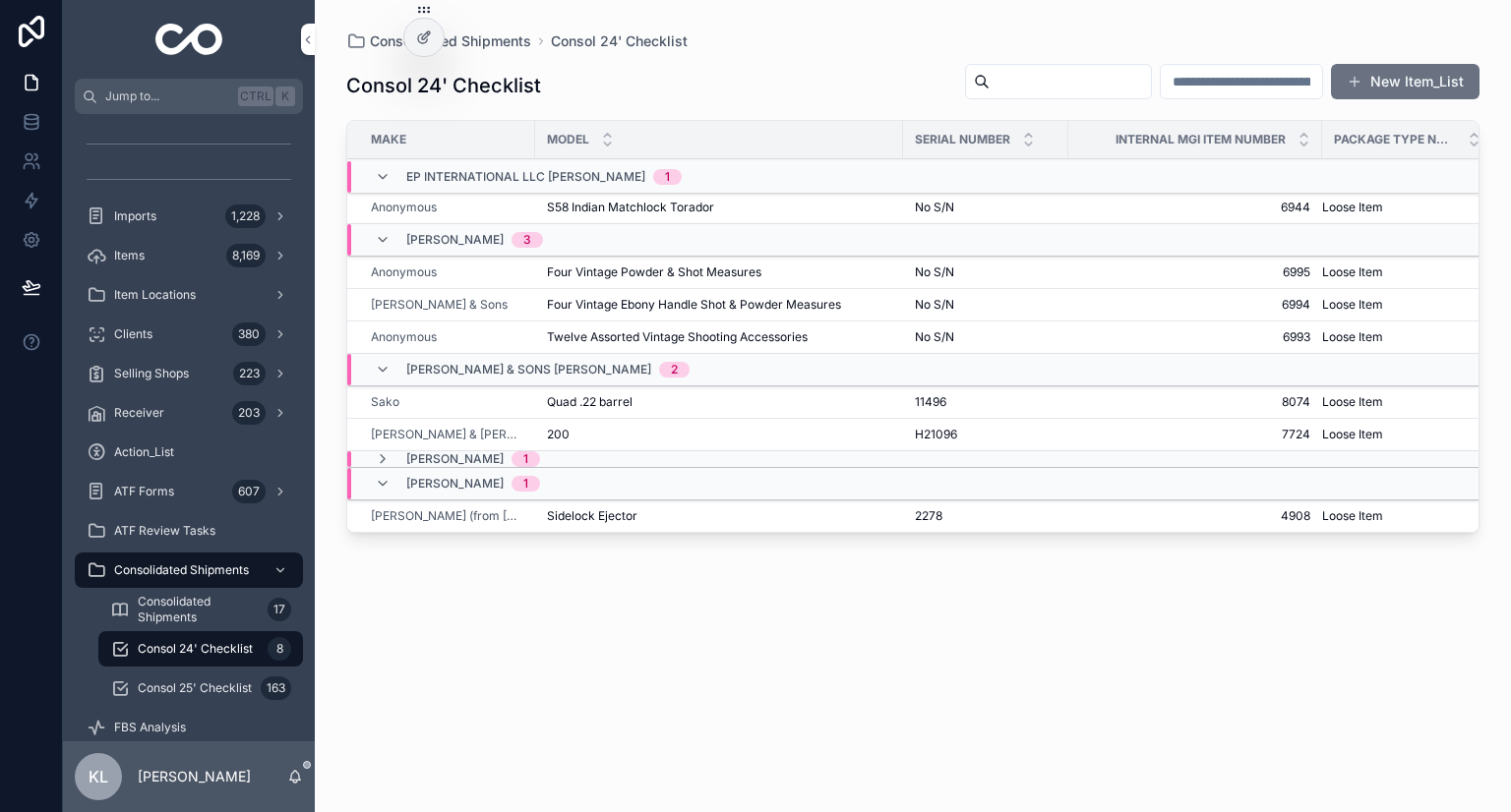
click at [959, 202] on div "No S/N No S/N" at bounding box center [985, 207] width 141 height 16
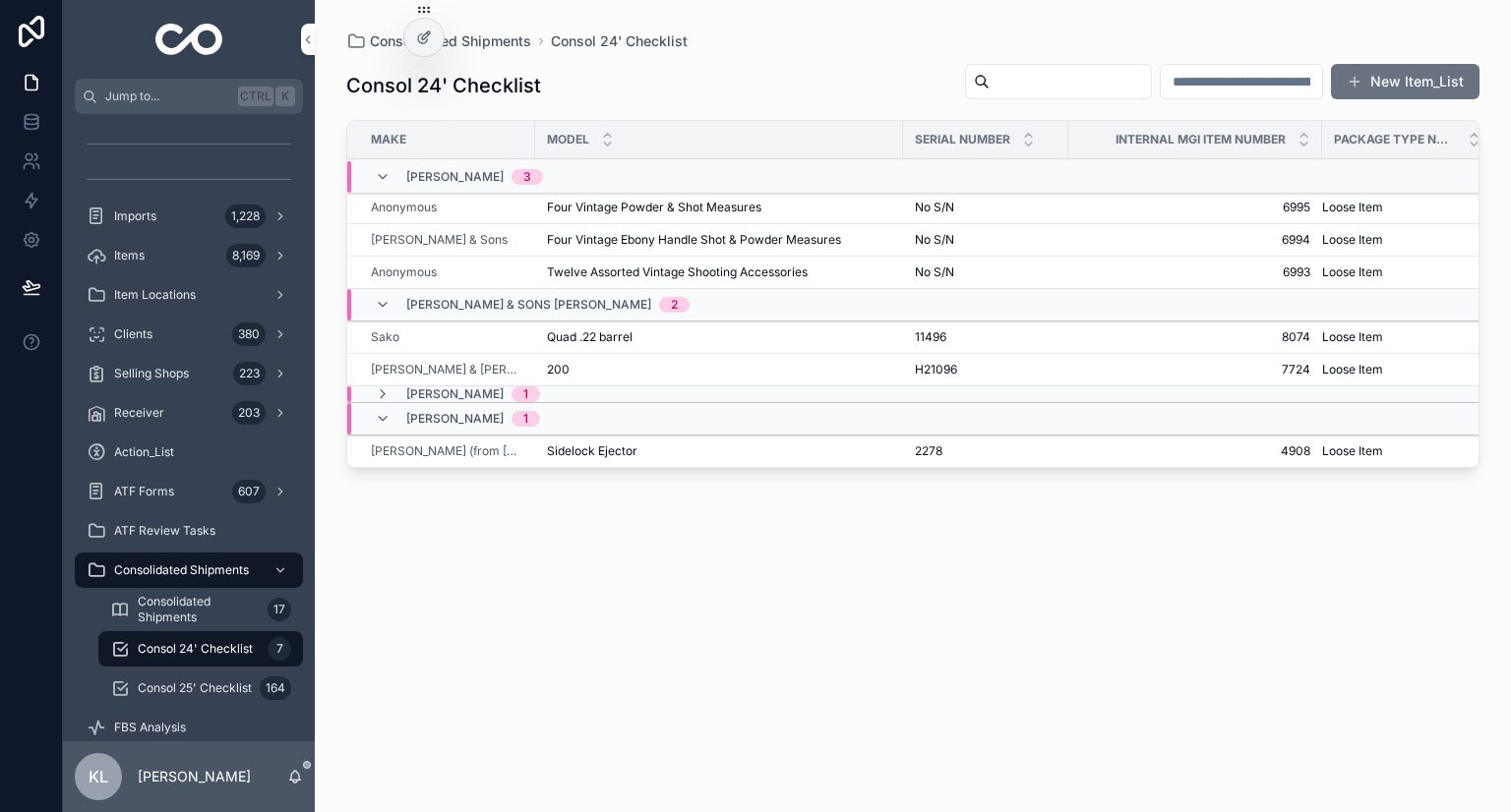
click at [642, 447] on div "Sidelock Ejector Sidelock Ejector" at bounding box center [718, 451] width 344 height 16
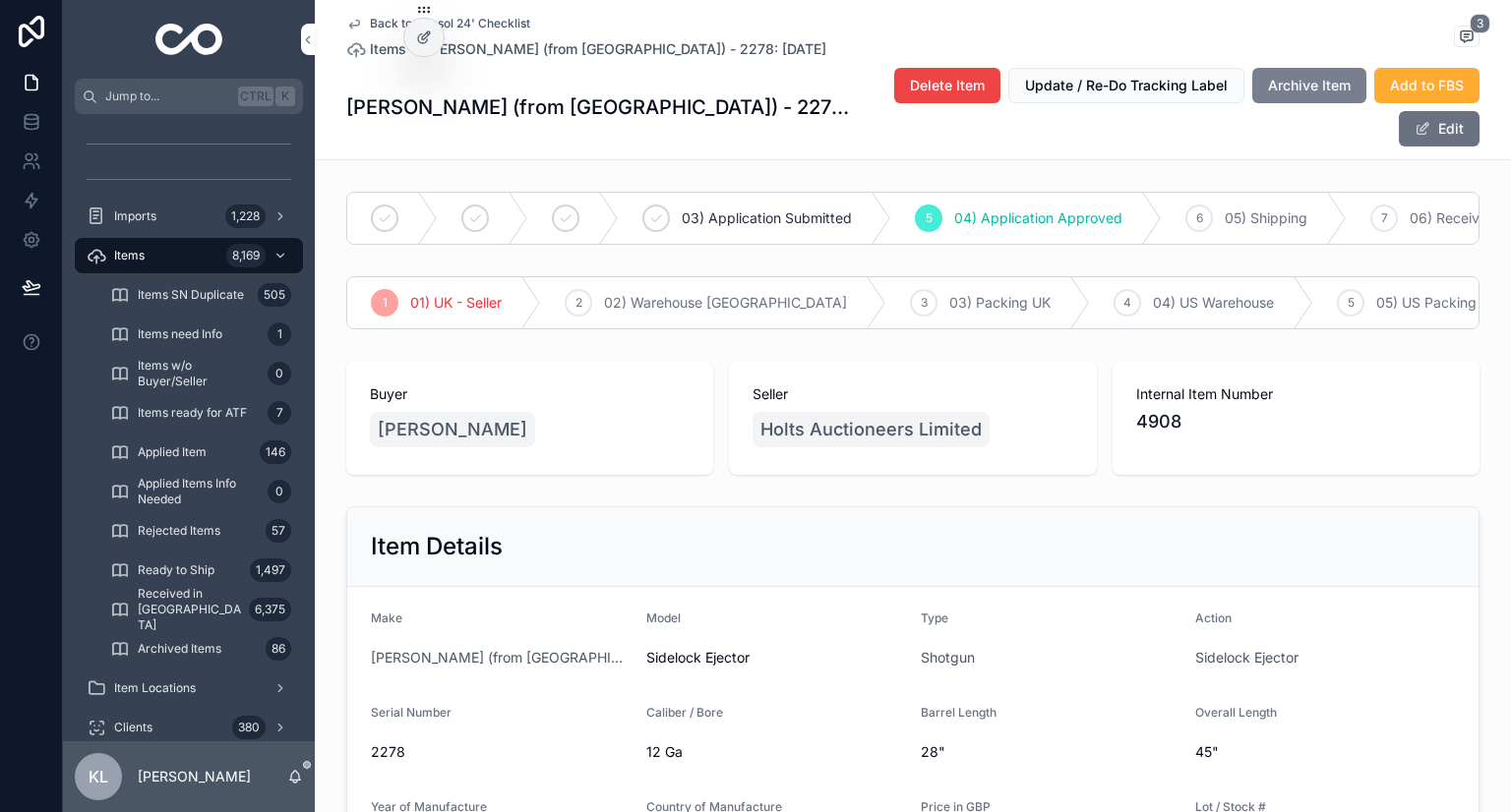
click at [1267, 80] on span "Archive Item" at bounding box center [1309, 86] width 83 height 20
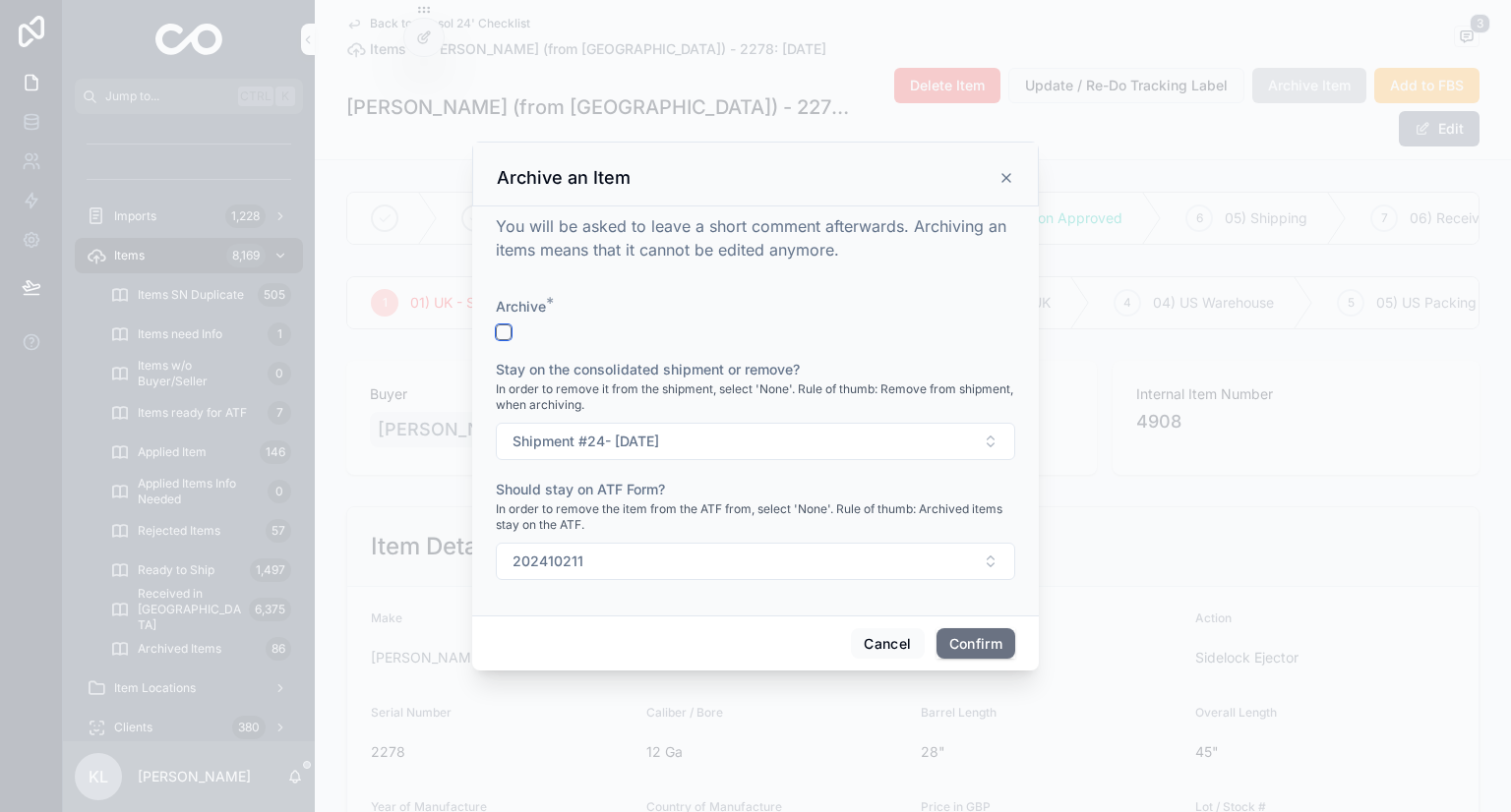
click at [503, 332] on button "button" at bounding box center [503, 332] width 16 height 16
click at [977, 651] on button "Confirm" at bounding box center [976, 644] width 79 height 32
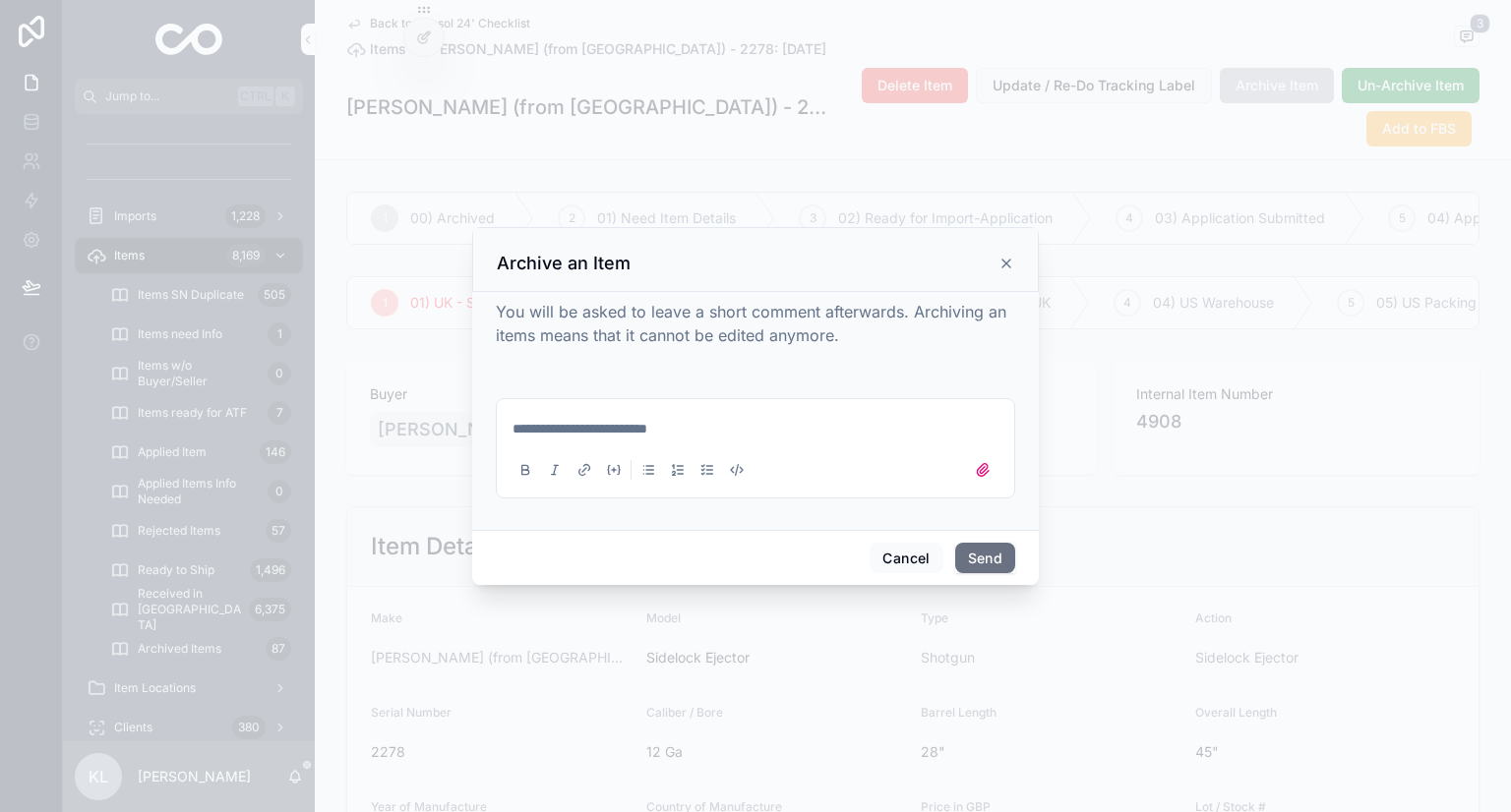
click at [975, 554] on button "Send" at bounding box center [985, 558] width 60 height 32
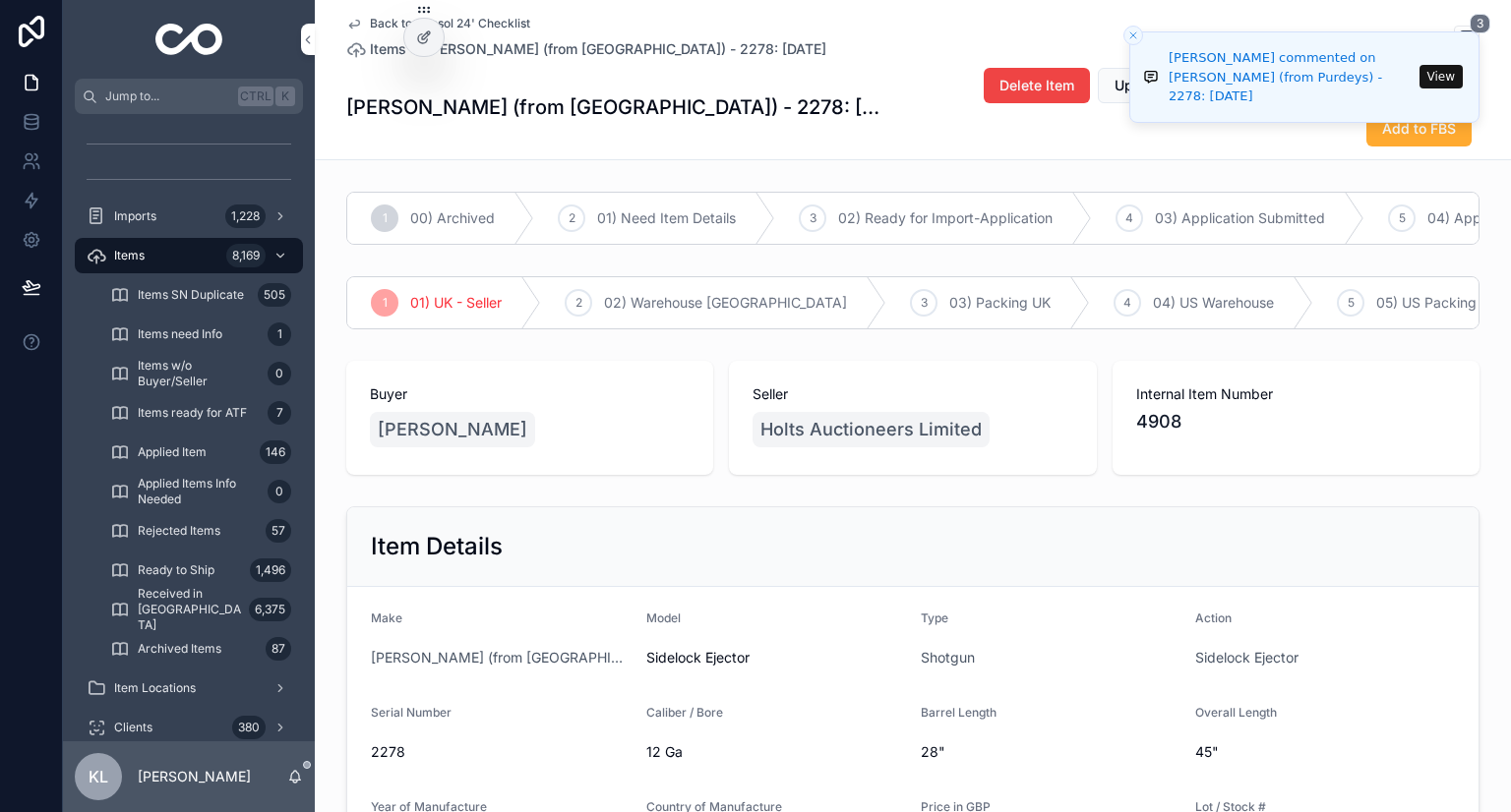
click at [349, 25] on icon "scrollable content" at bounding box center [354, 25] width 10 height 8
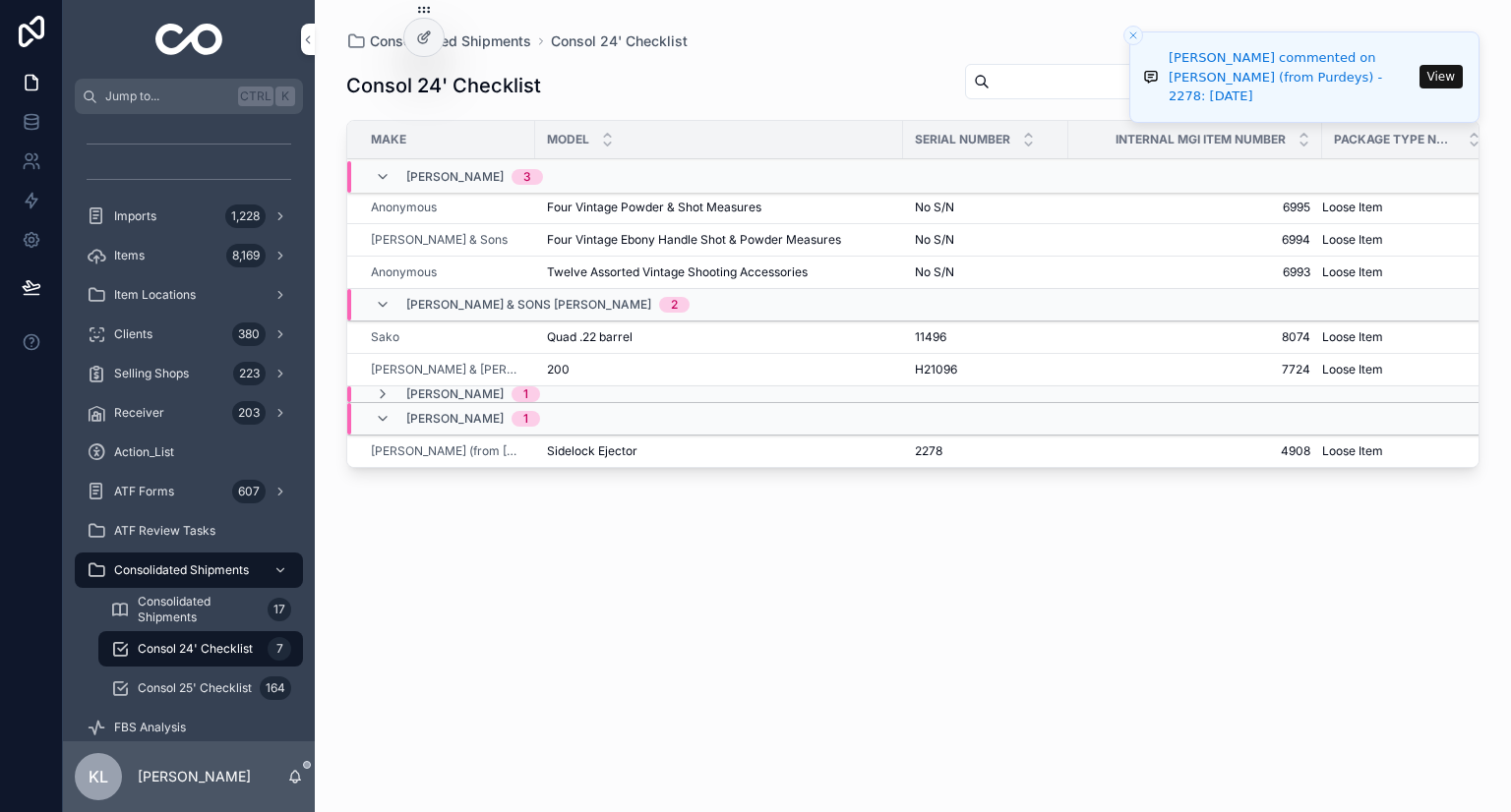
drag, startPoint x: 716, startPoint y: 571, endPoint x: 745, endPoint y: 595, distance: 37.6
click at [716, 571] on div "Consol 24' Checklist New Item_List Make Model Serial Number Internal MGI Item N…" at bounding box center [913, 419] width 1133 height 737
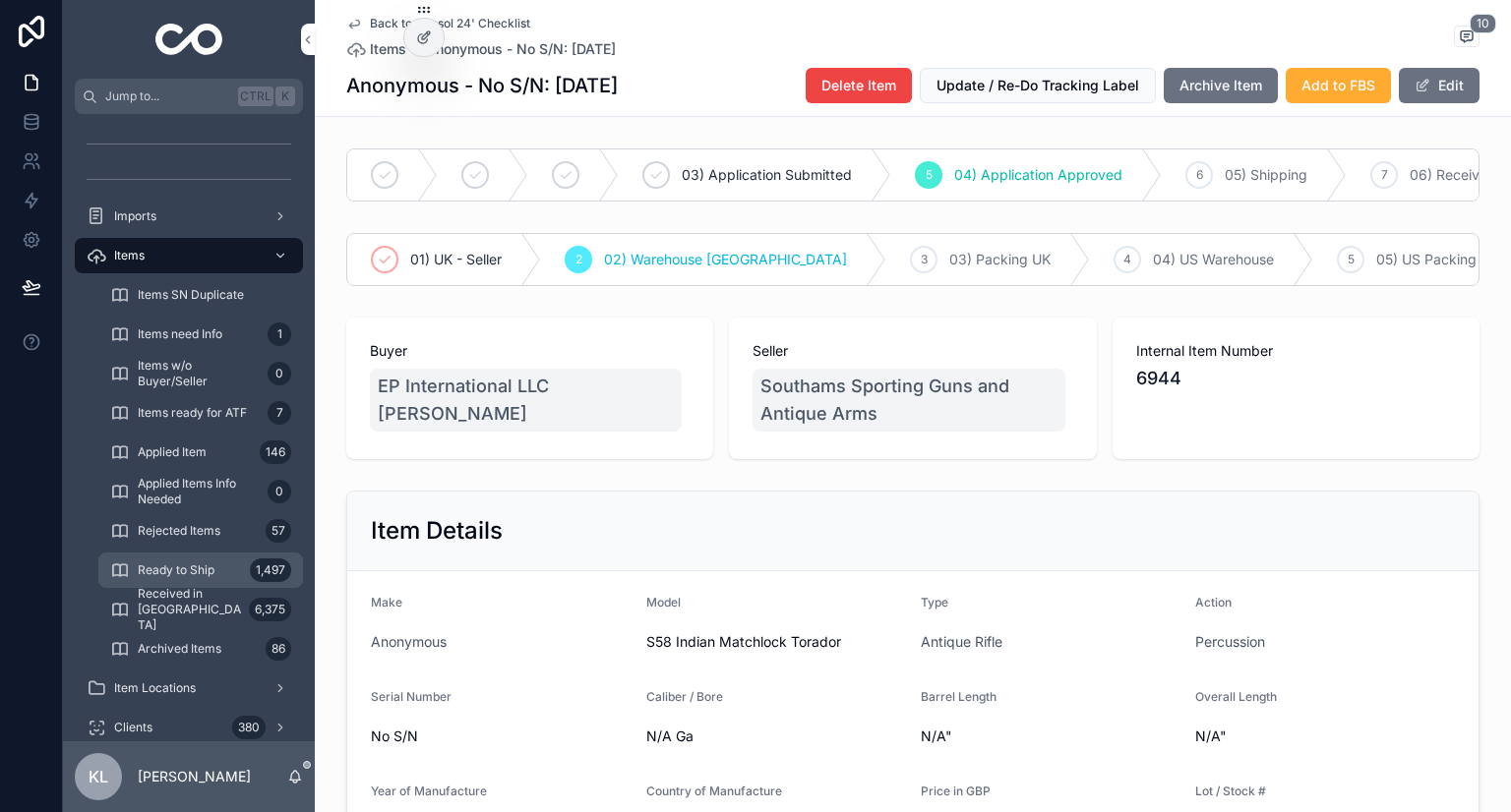
click at [223, 559] on div "Ready to Ship 1,497" at bounding box center [200, 570] width 181 height 32
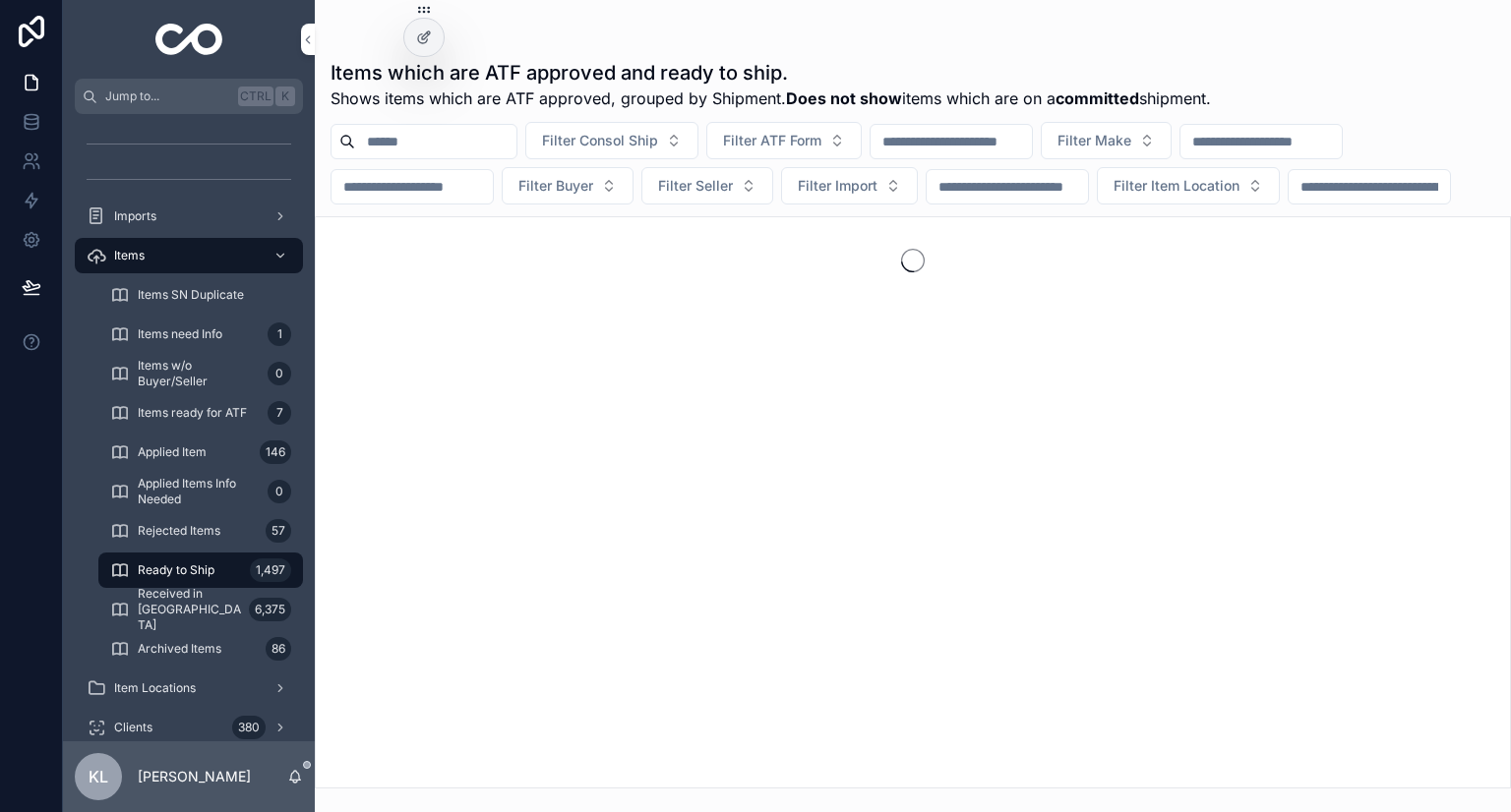
click at [1288, 200] on input "scrollable content" at bounding box center [1368, 186] width 161 height 28
type input "****"
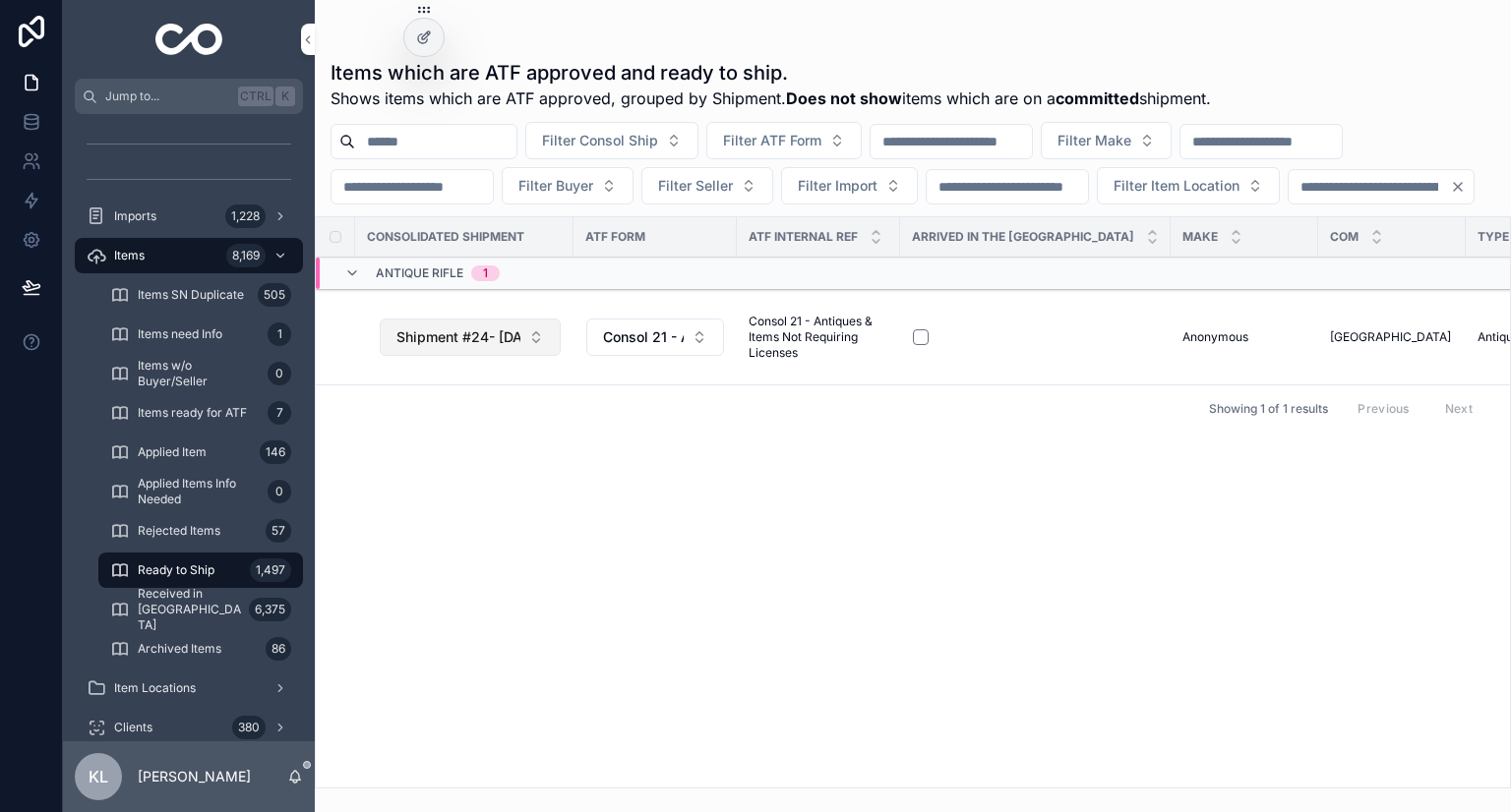
click at [467, 347] on span "Shipment #24- [DATE]" at bounding box center [459, 337] width 124 height 20
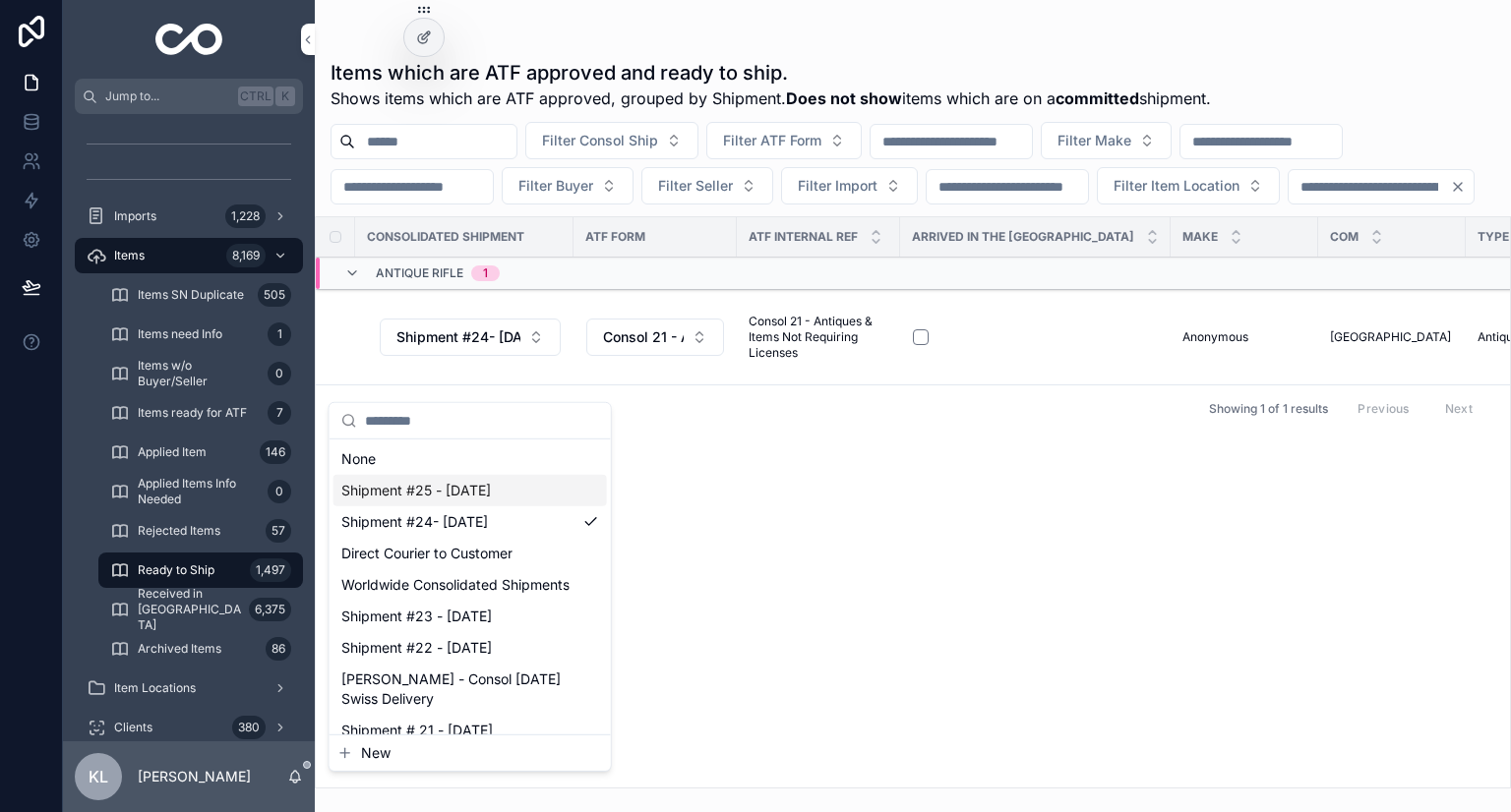
click at [410, 484] on span "Shipment #25 - [DATE]" at bounding box center [416, 490] width 149 height 20
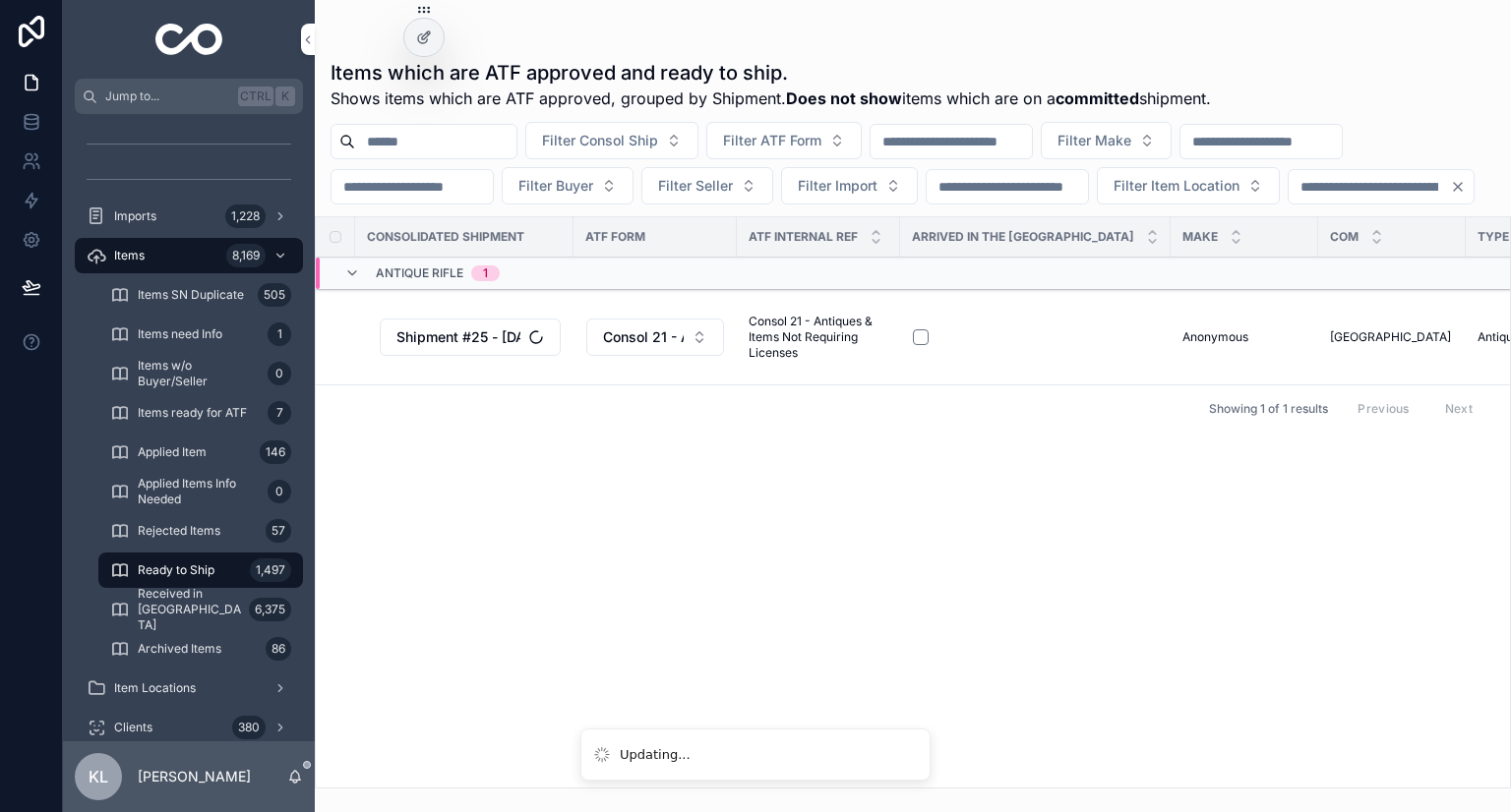
click at [651, 496] on div "Consolidated Shipment ATF Form ATF Internal Ref Arrived in the [GEOGRAPHIC_DATA…" at bounding box center [913, 502] width 1194 height 570
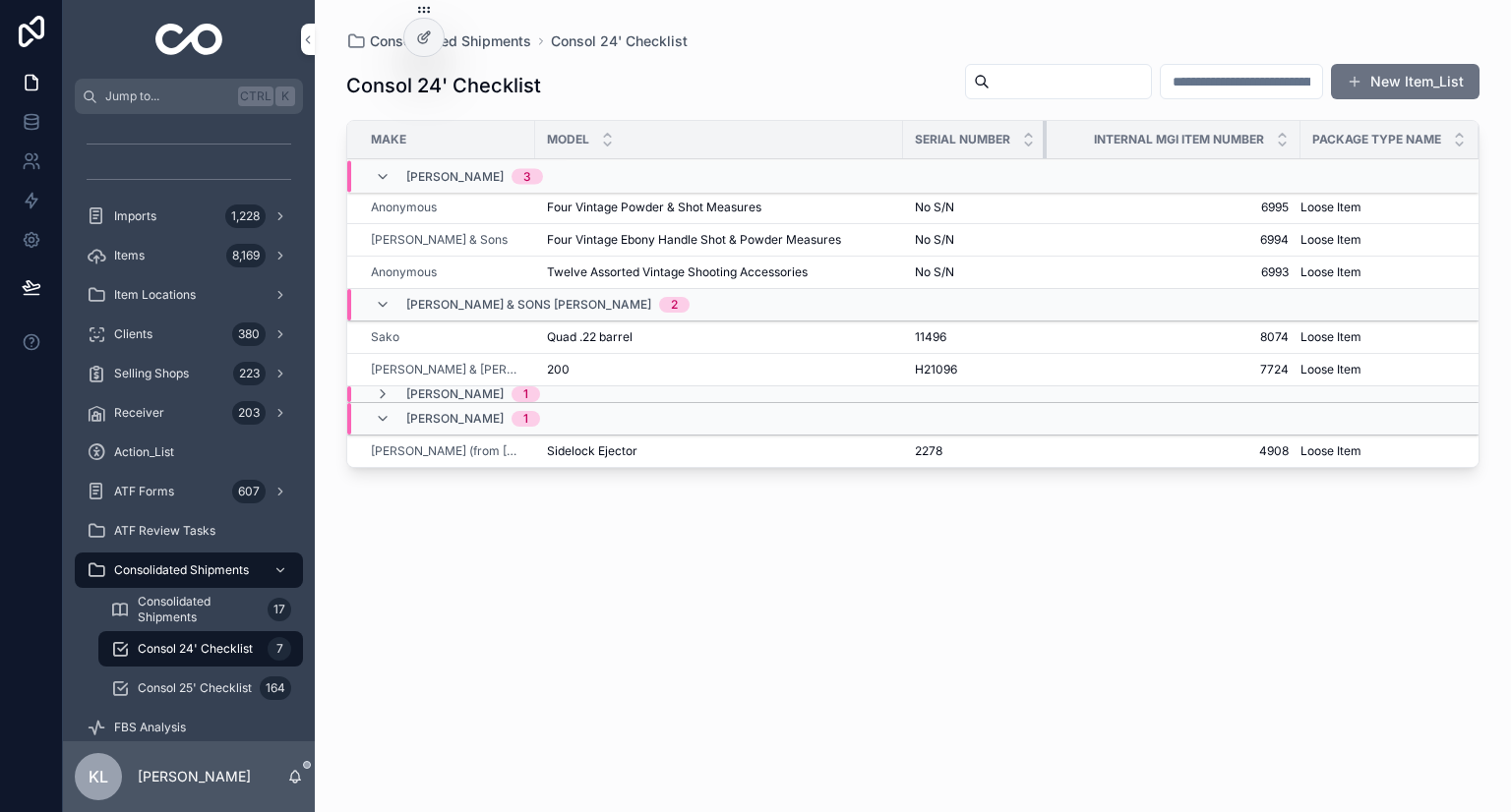
drag, startPoint x: 1066, startPoint y: 141, endPoint x: 979, endPoint y: 167, distance: 90.8
click at [979, 167] on table "Make Model Serial Number Internal MGI Item Number Package Type Name John Berndt…" at bounding box center [913, 294] width 1131 height 346
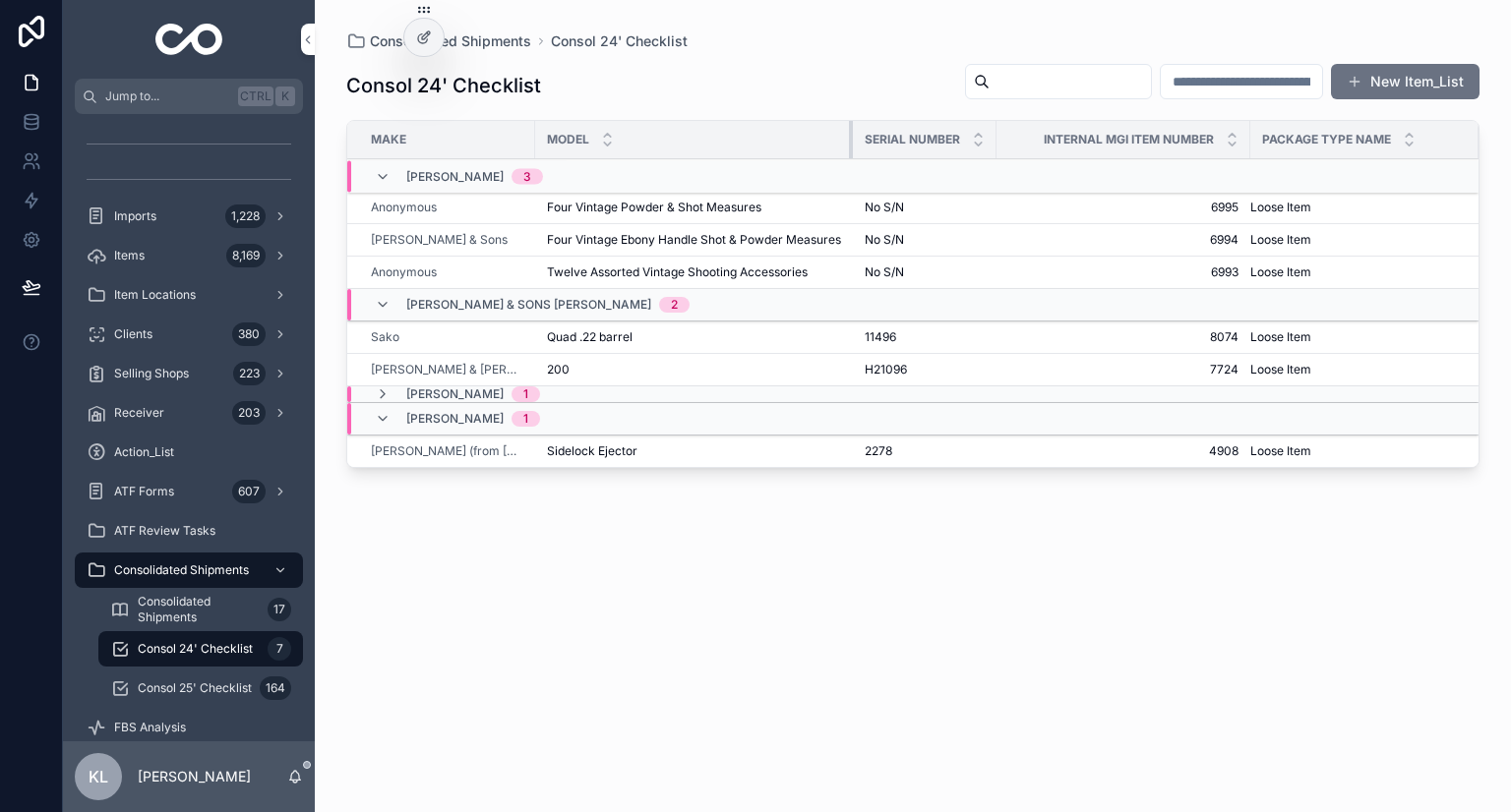
drag, startPoint x: 897, startPoint y: 142, endPoint x: 838, endPoint y: 155, distance: 60.4
click at [838, 155] on th "Model" at bounding box center [694, 140] width 318 height 38
drag, startPoint x: 618, startPoint y: 606, endPoint x: 636, endPoint y: 611, distance: 18.7
click at [618, 605] on div "Consol 24' Checklist New Item_List Make Model Serial Number Internal MGI Item N…" at bounding box center [913, 419] width 1133 height 737
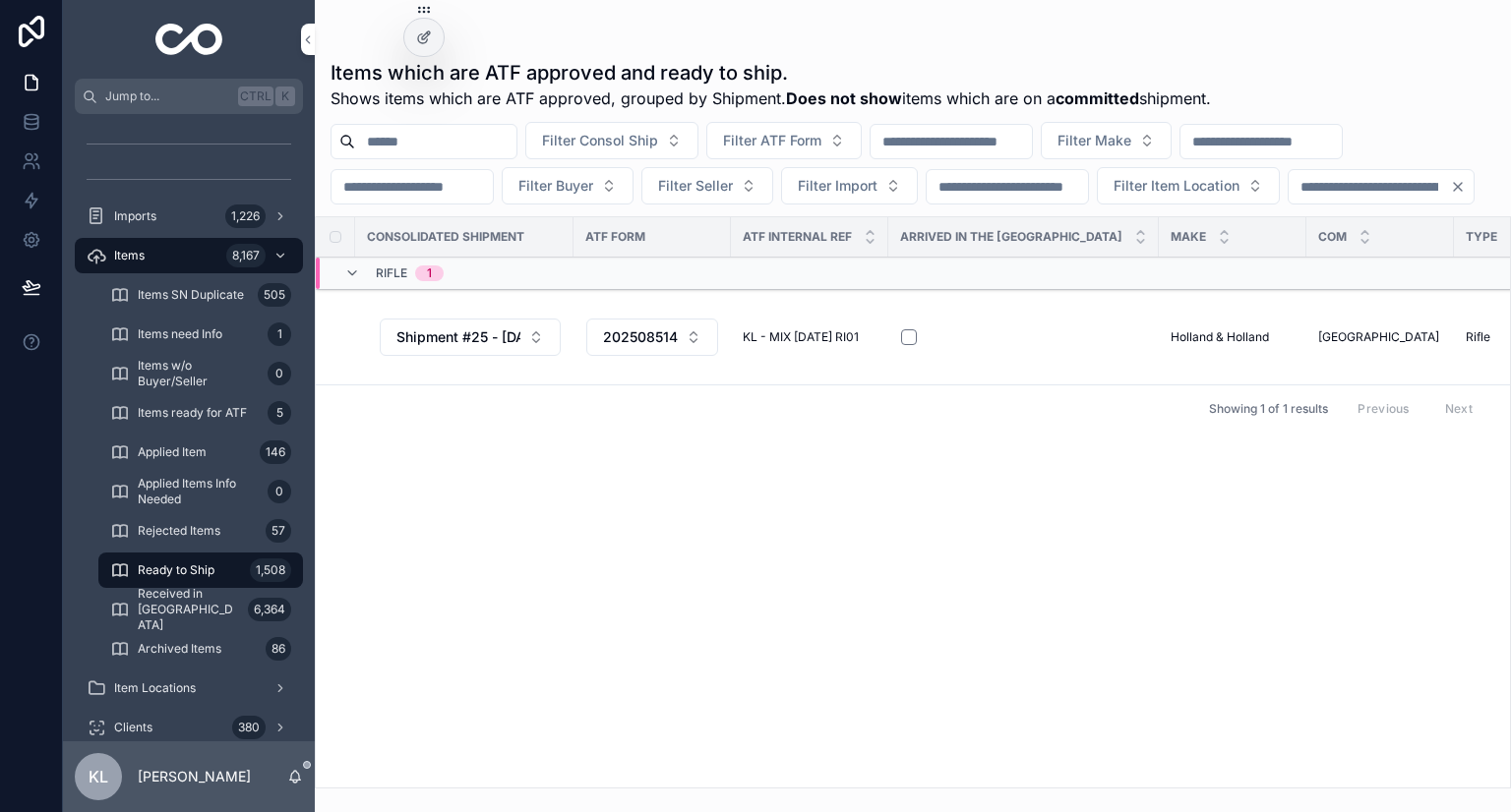
scroll to position [295, 0]
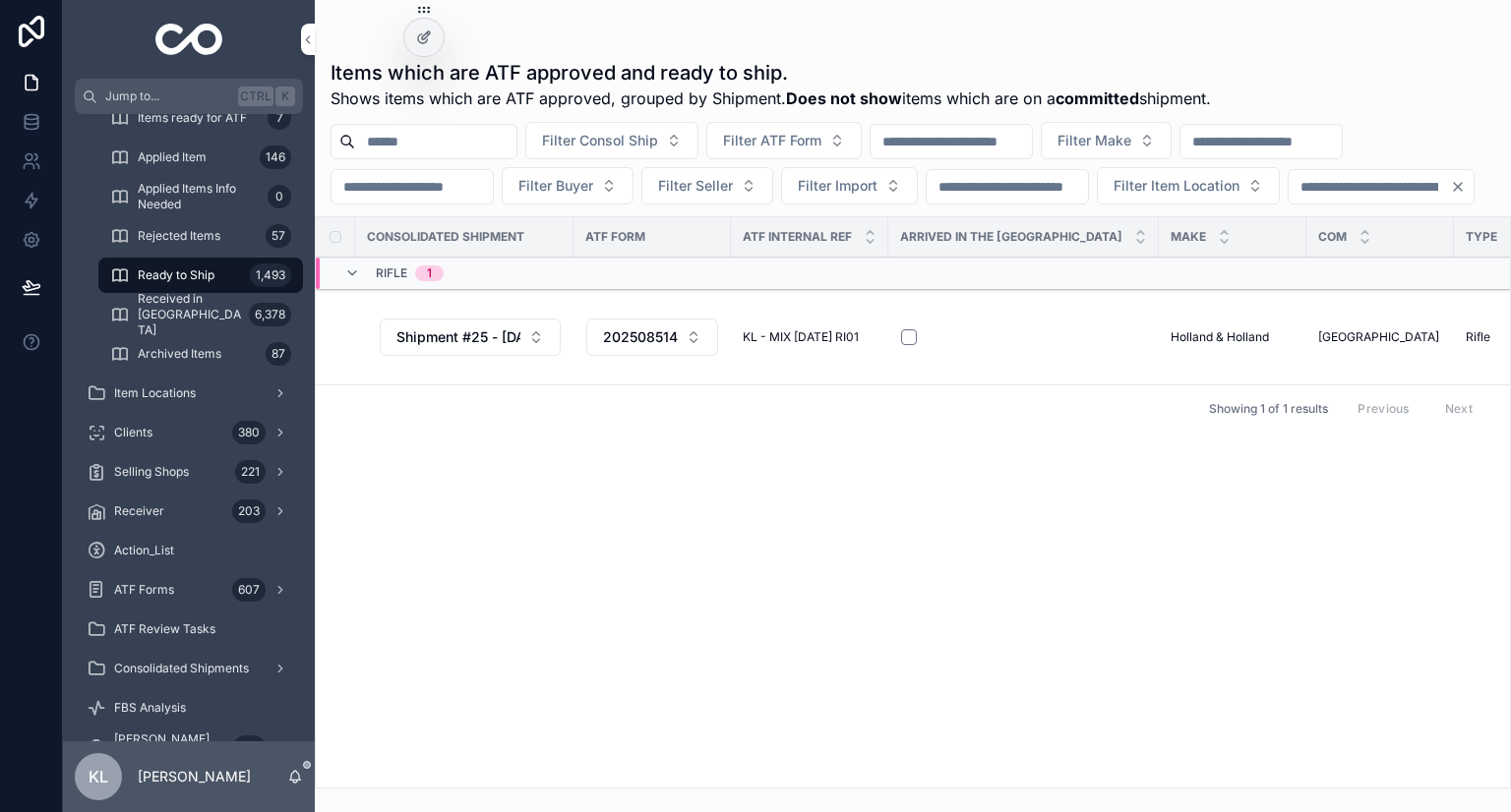
click at [704, 628] on div "Consolidated Shipment ATF Form ATF Internal Ref Arrived in the US Make COM Type…" at bounding box center [913, 502] width 1194 height 570
click at [1450, 194] on icon "Clear" at bounding box center [1458, 186] width 16 height 16
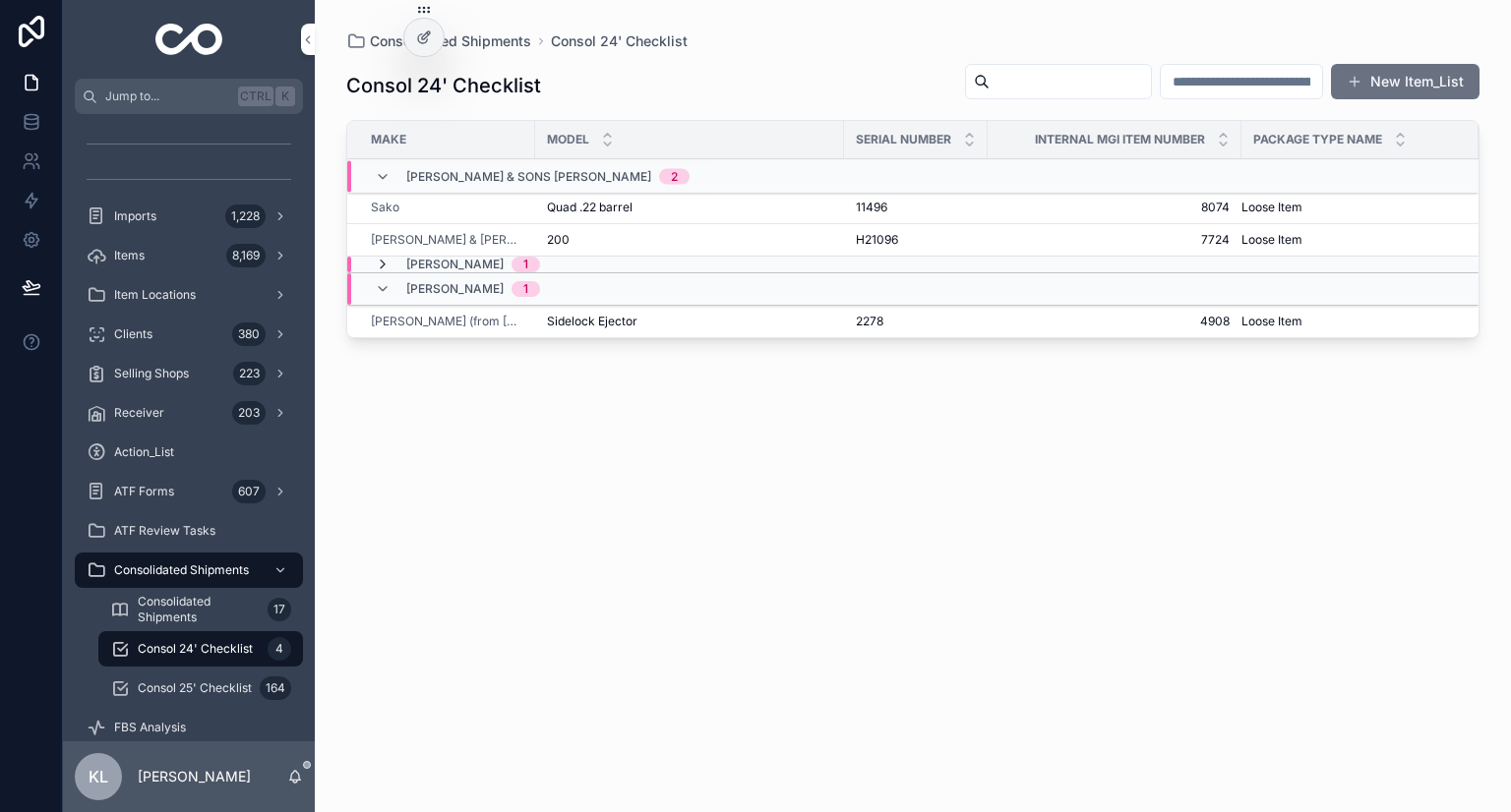
click at [383, 263] on icon "scrollable content" at bounding box center [383, 264] width 16 height 16
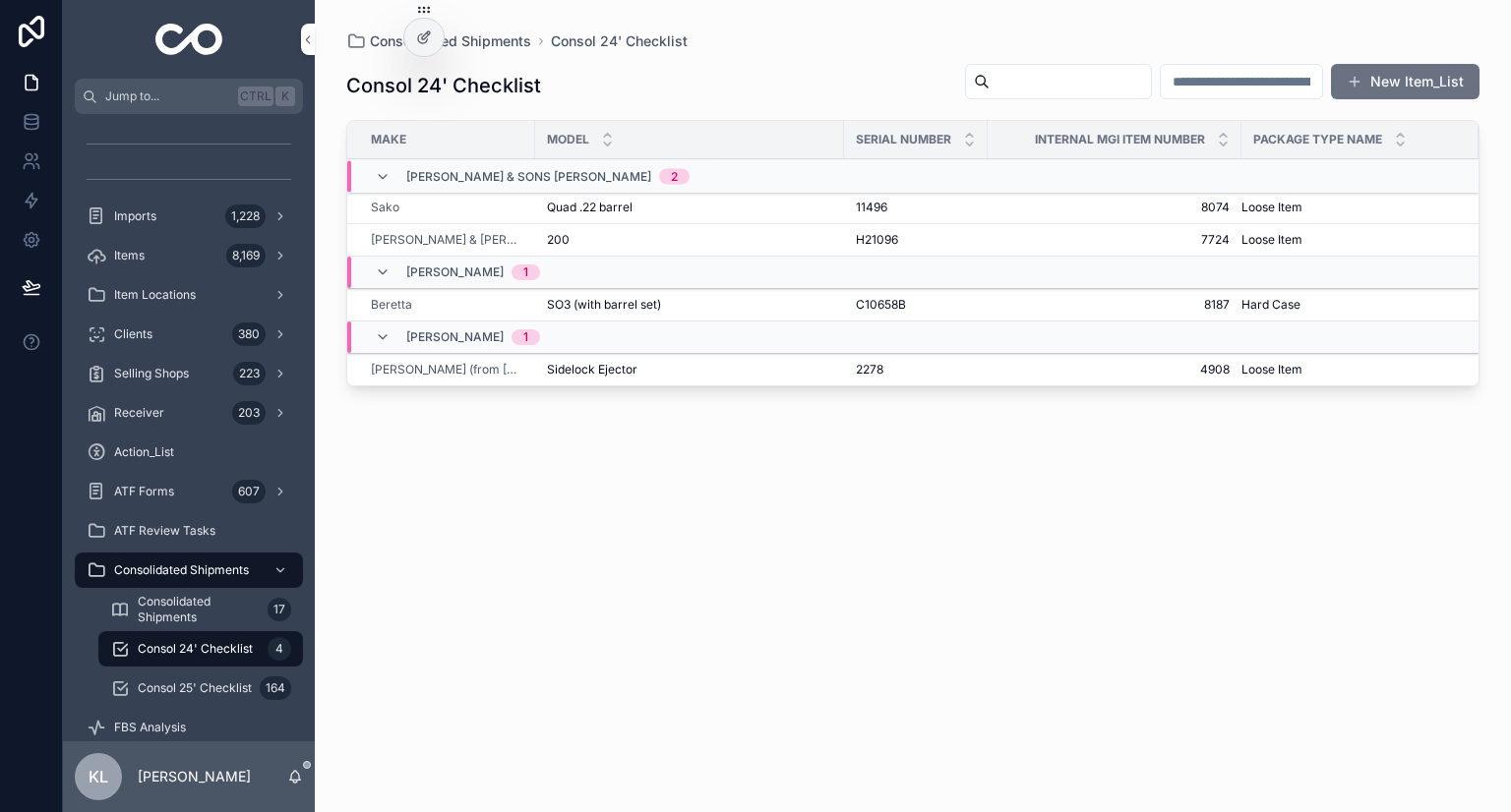
click at [785, 308] on div "SO3 (with barrel set) SO3 (with barrel set)" at bounding box center [689, 305] width 285 height 16
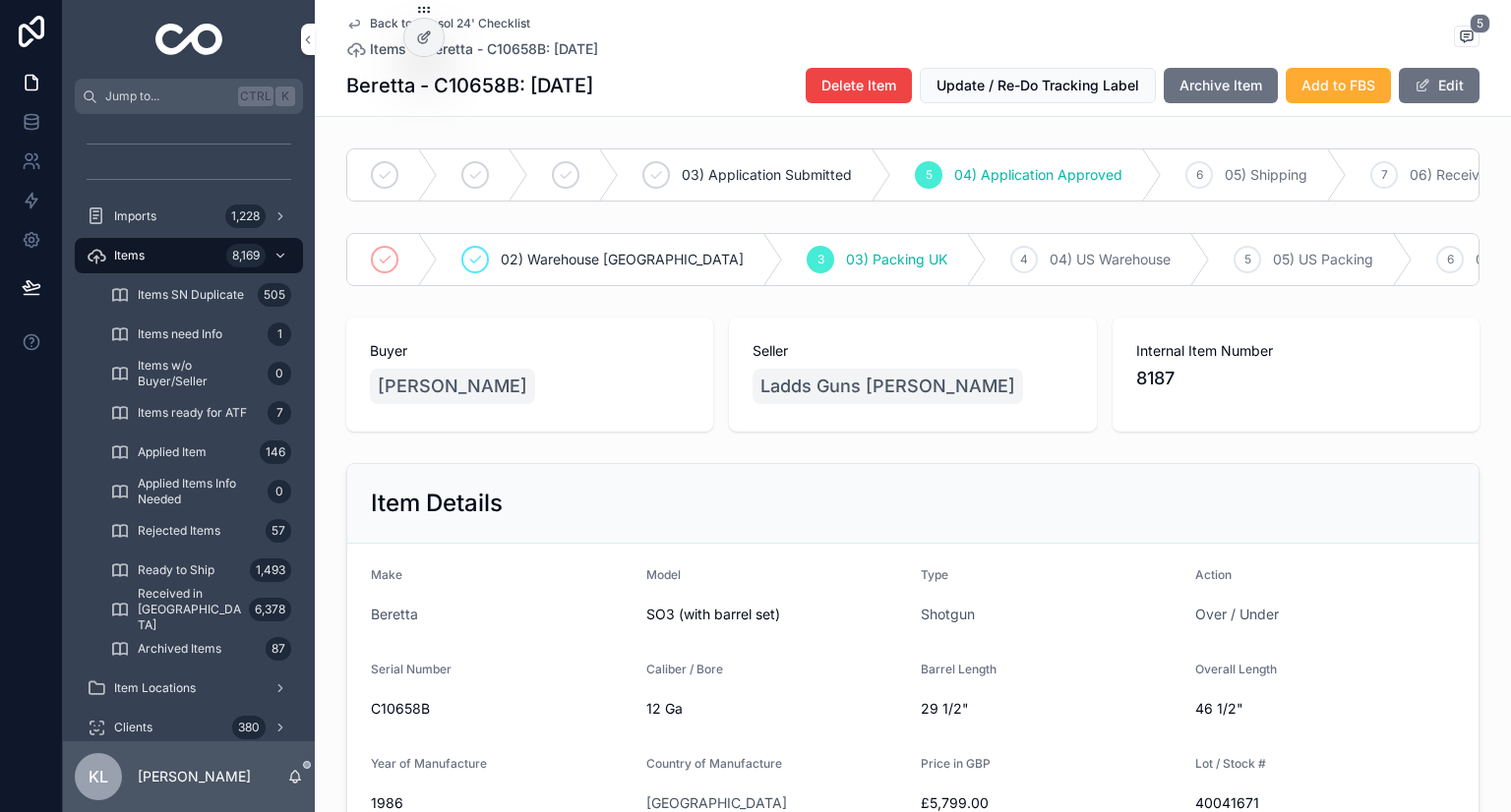
click at [347, 22] on icon "scrollable content" at bounding box center [354, 24] width 16 height 16
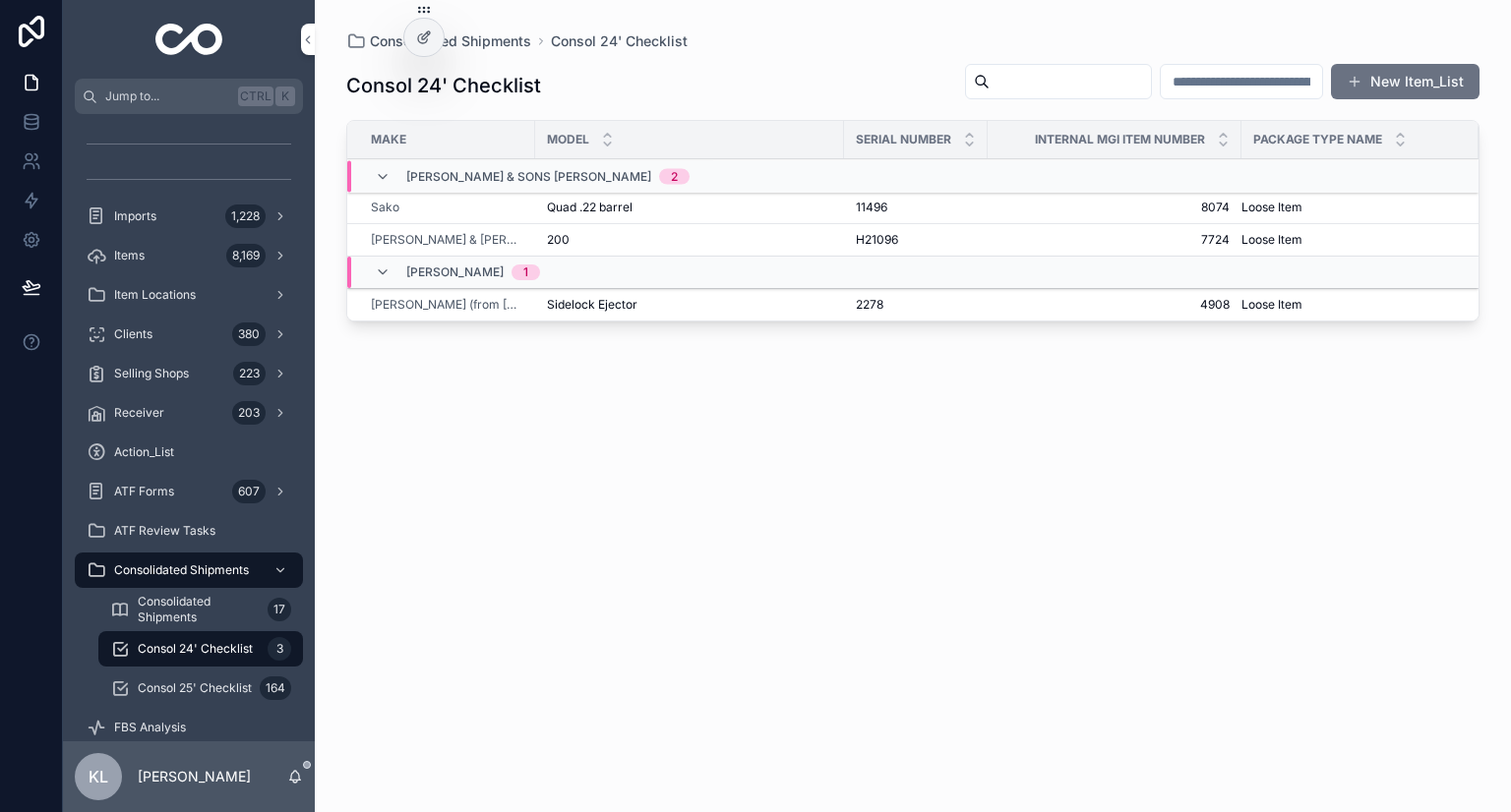
click at [637, 628] on div "Consol 24' Checklist New Item_List Make Model Serial Number Internal MGI Item N…" at bounding box center [913, 419] width 1133 height 737
